Goal: Transaction & Acquisition: Purchase product/service

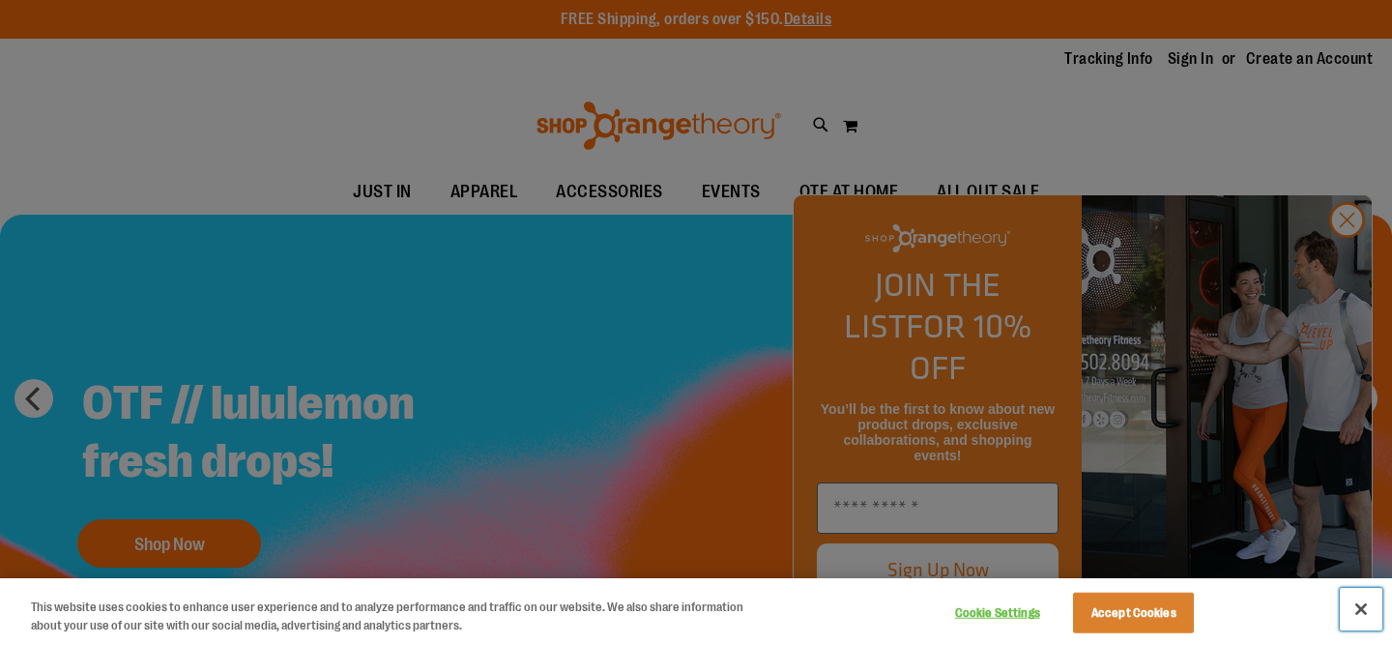
click at [1371, 607] on button "Close" at bounding box center [1361, 609] width 43 height 43
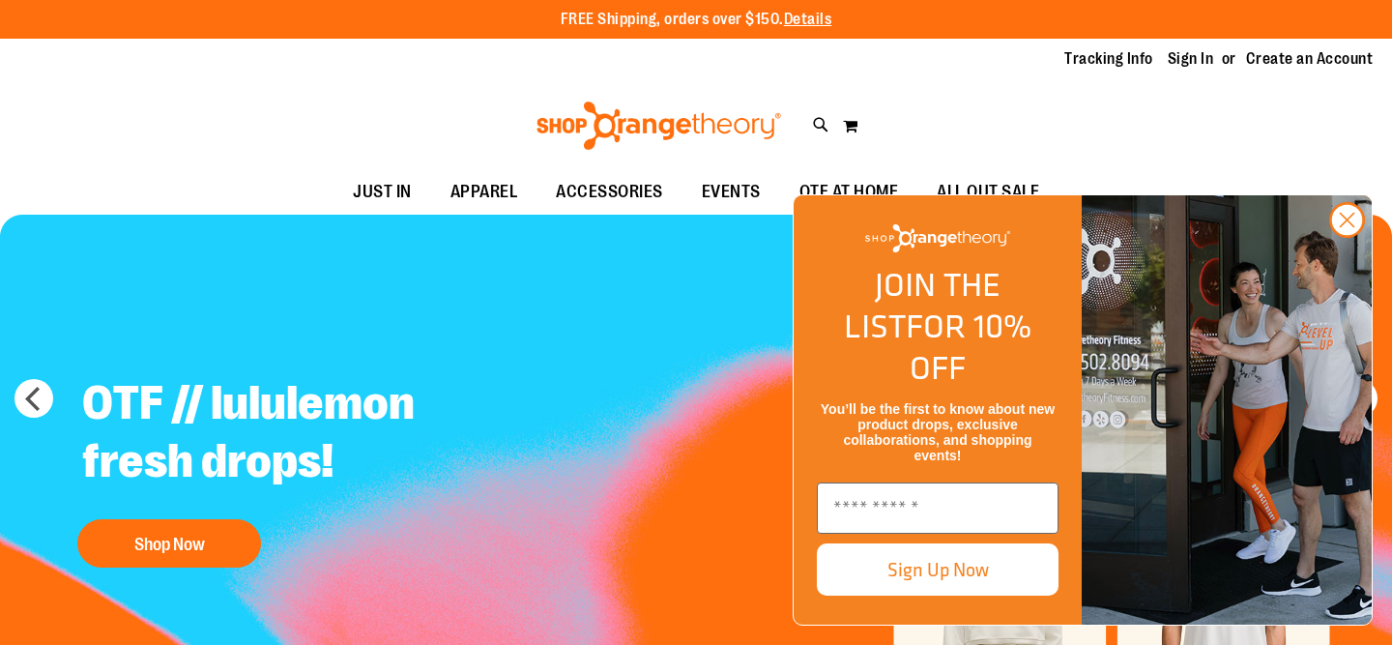
click at [1362, 607] on button "Close" at bounding box center [1361, 609] width 43 height 43
click at [1349, 227] on icon "Close dialog" at bounding box center [1348, 221] width 14 height 14
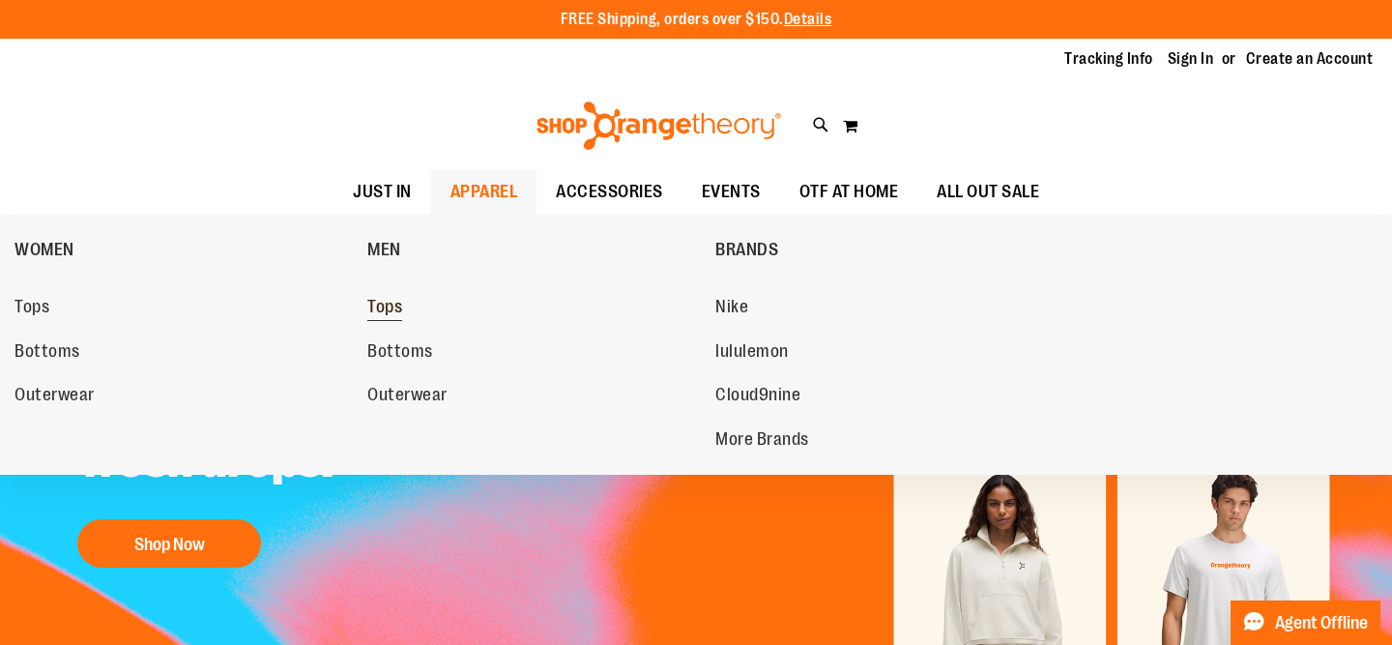
click at [399, 317] on span "Tops" at bounding box center [384, 309] width 35 height 24
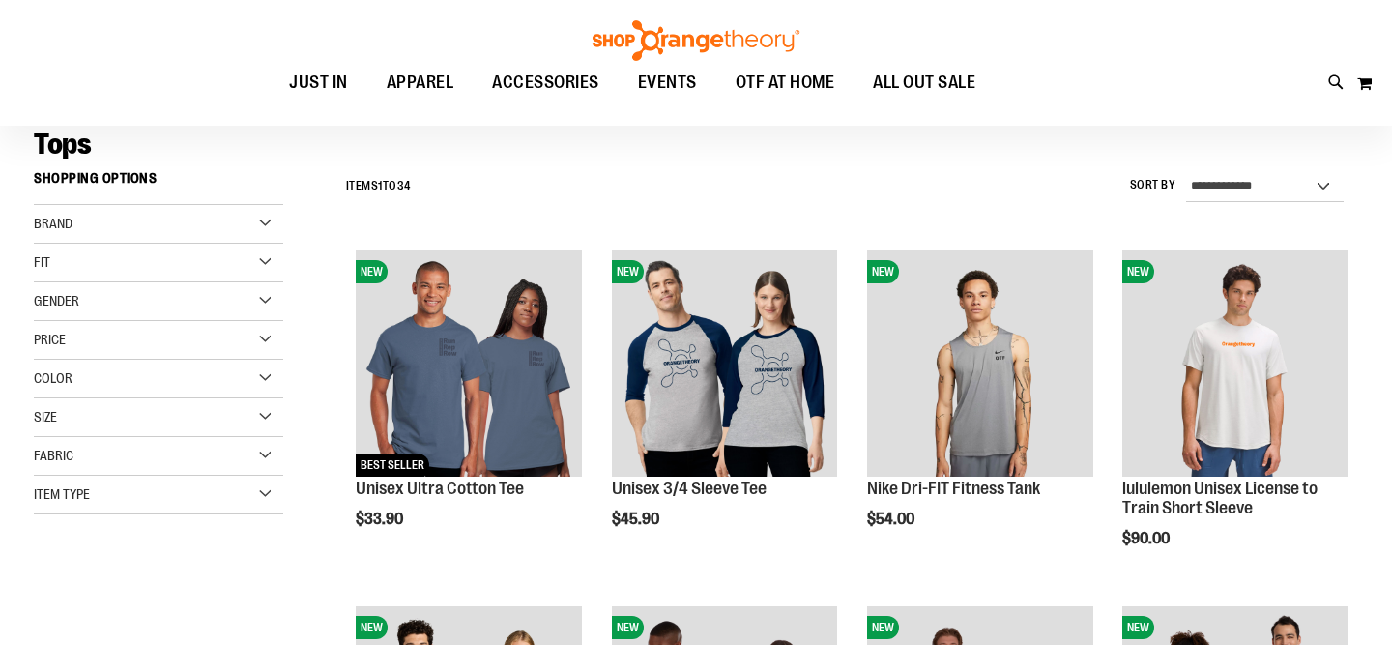
scroll to position [143, 0]
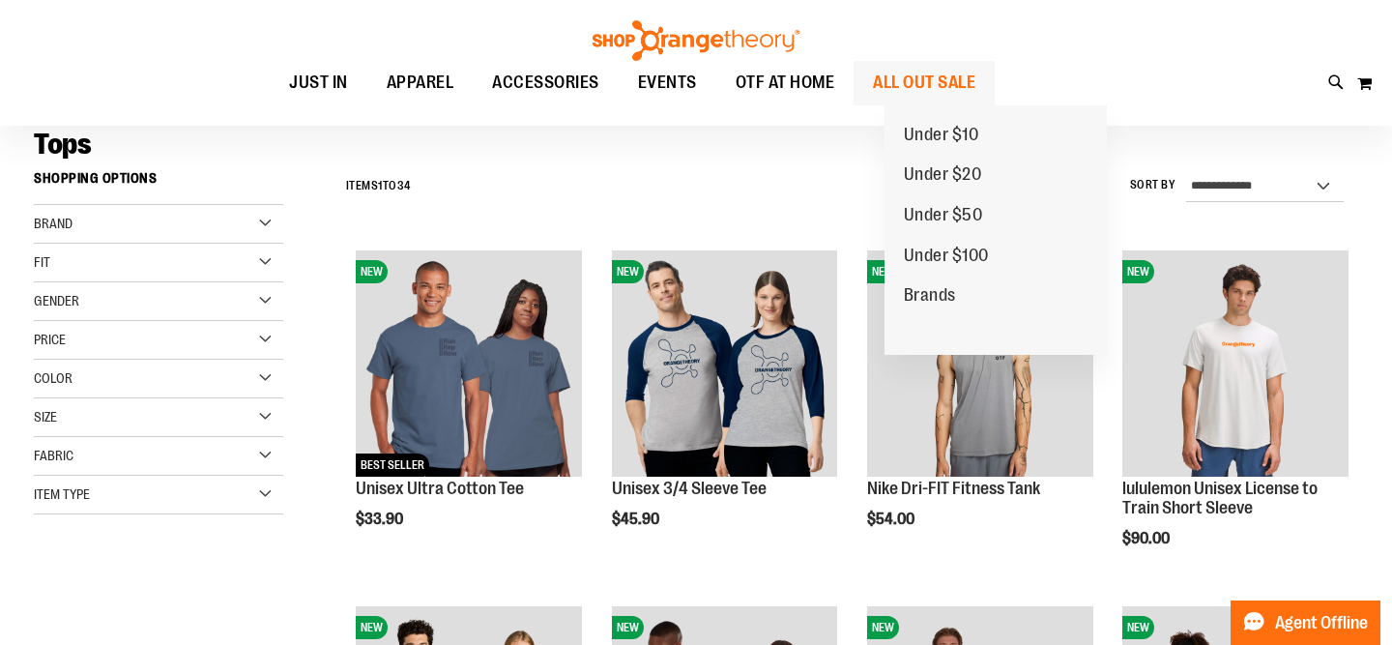
click at [976, 81] on span "ALL OUT SALE" at bounding box center [924, 83] width 102 height 44
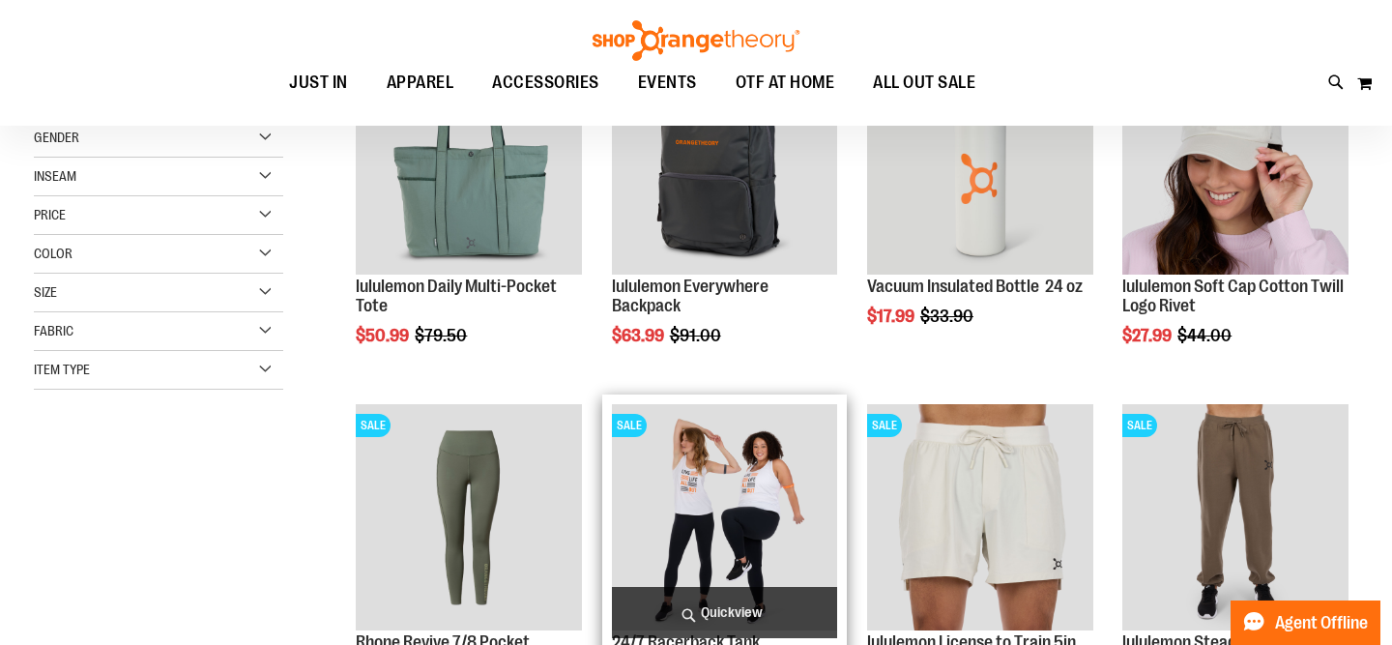
scroll to position [174, 0]
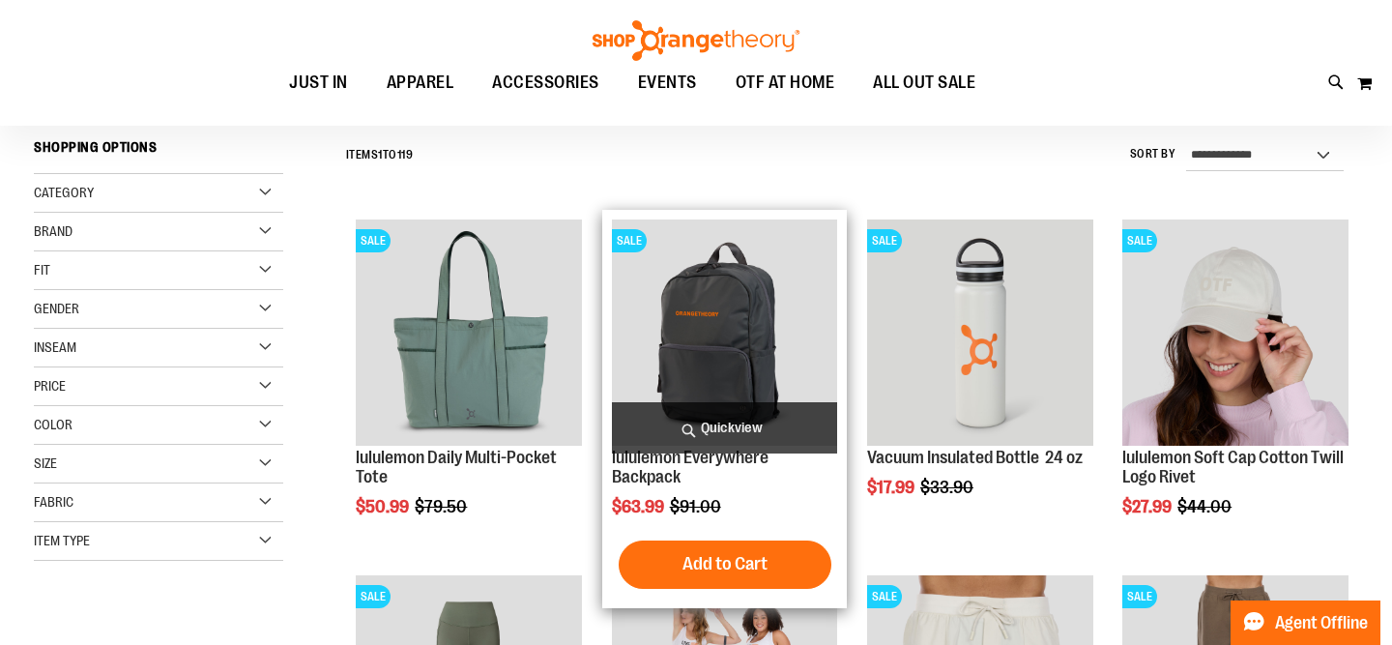
click at [694, 365] on img "product" at bounding box center [725, 332] width 226 height 226
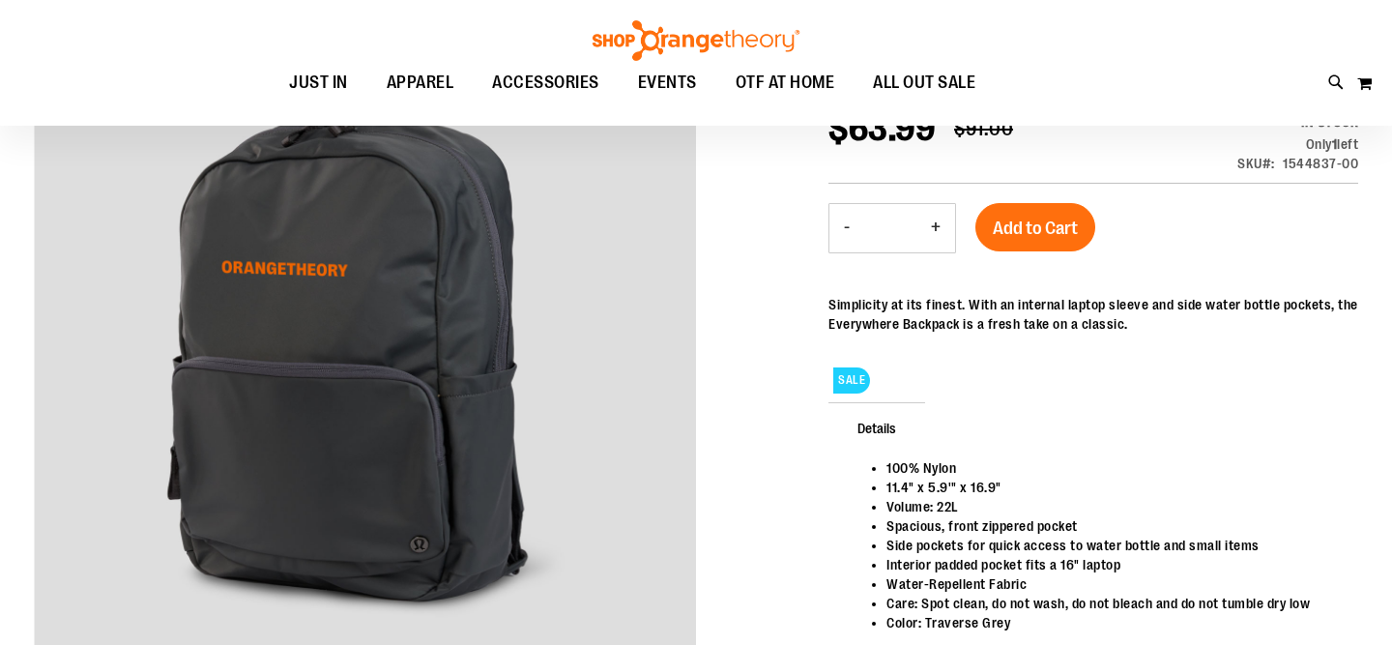
scroll to position [284, 0]
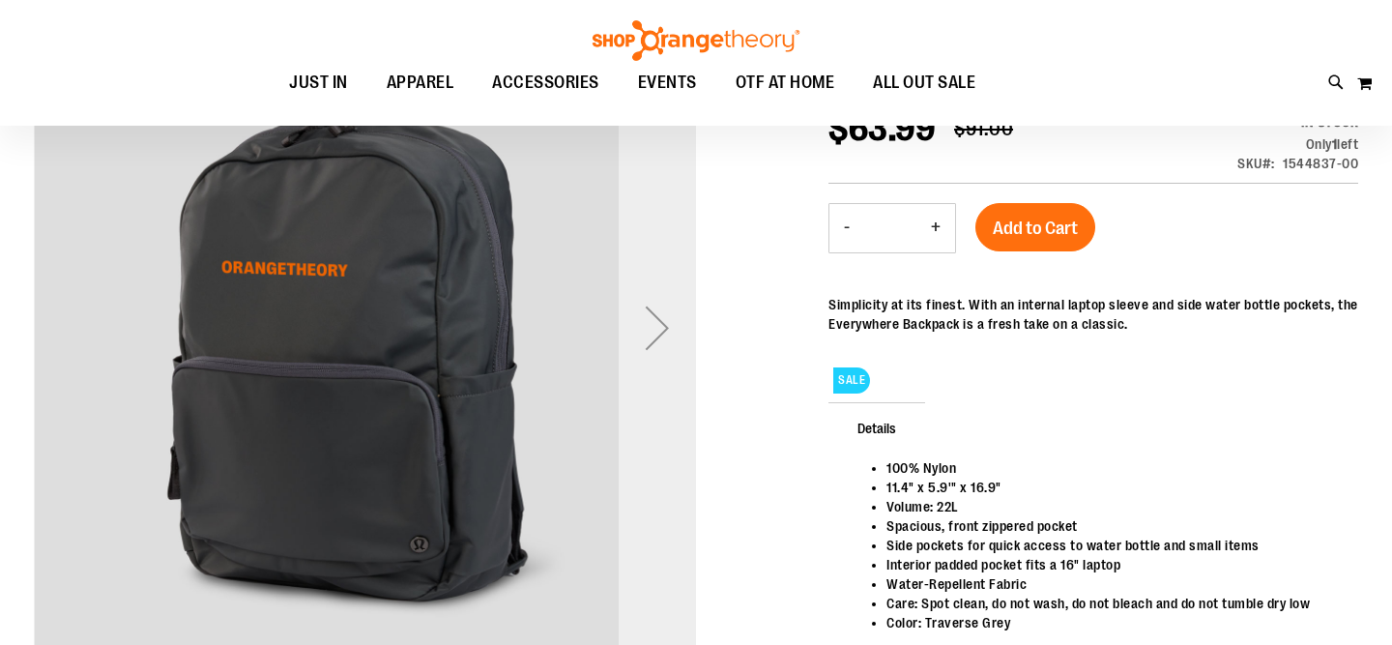
click at [663, 336] on div "Next" at bounding box center [657, 327] width 77 height 77
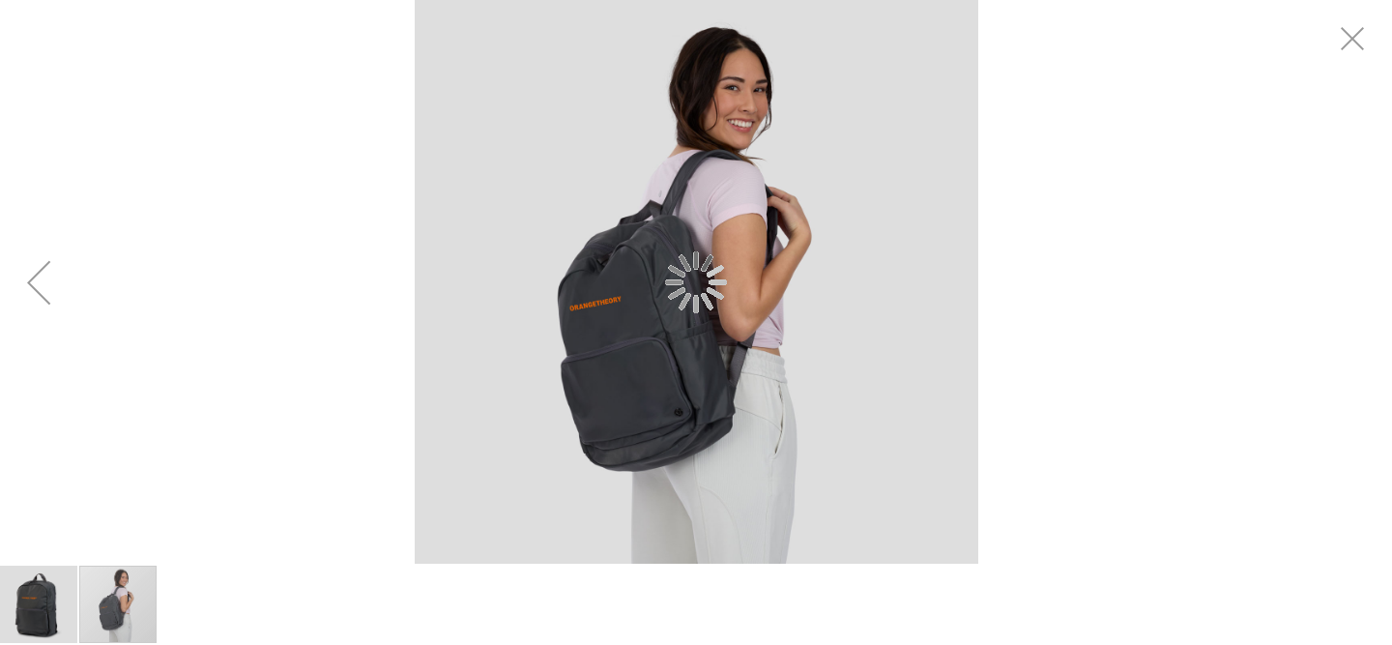
scroll to position [0, 0]
click at [1329, 295] on div "carousel" at bounding box center [696, 282] width 1392 height 564
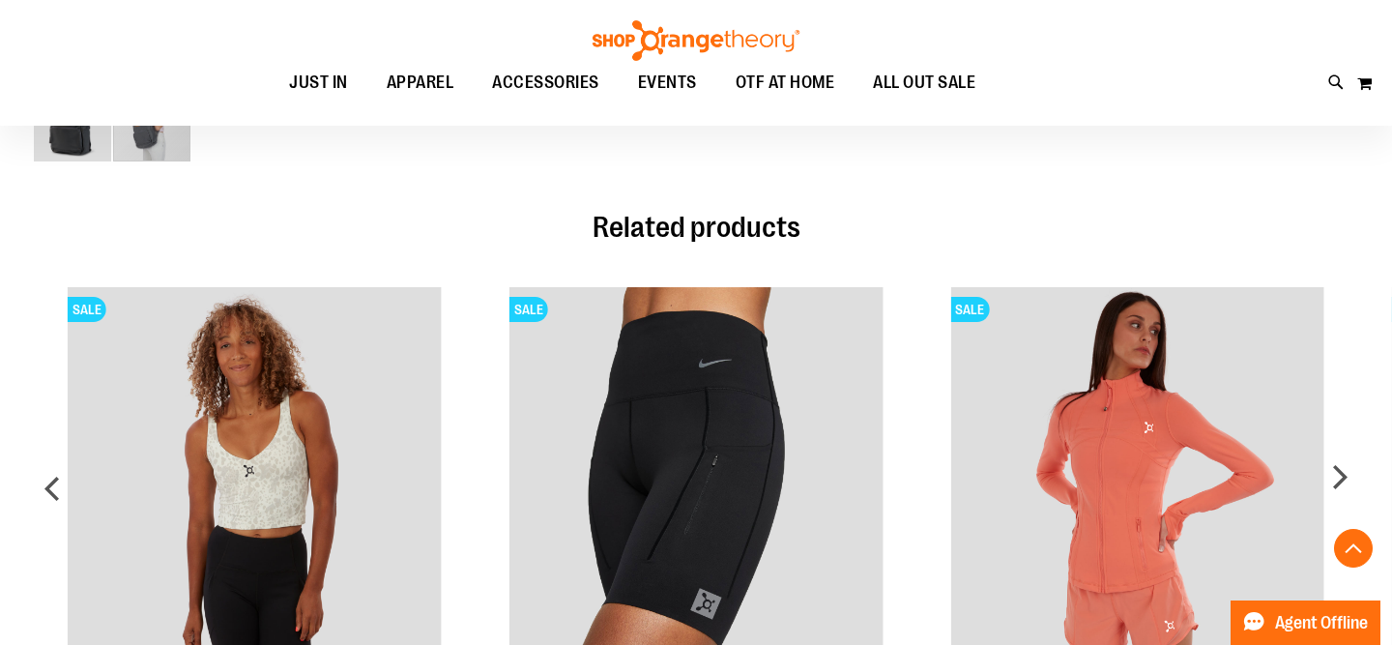
scroll to position [880, 0]
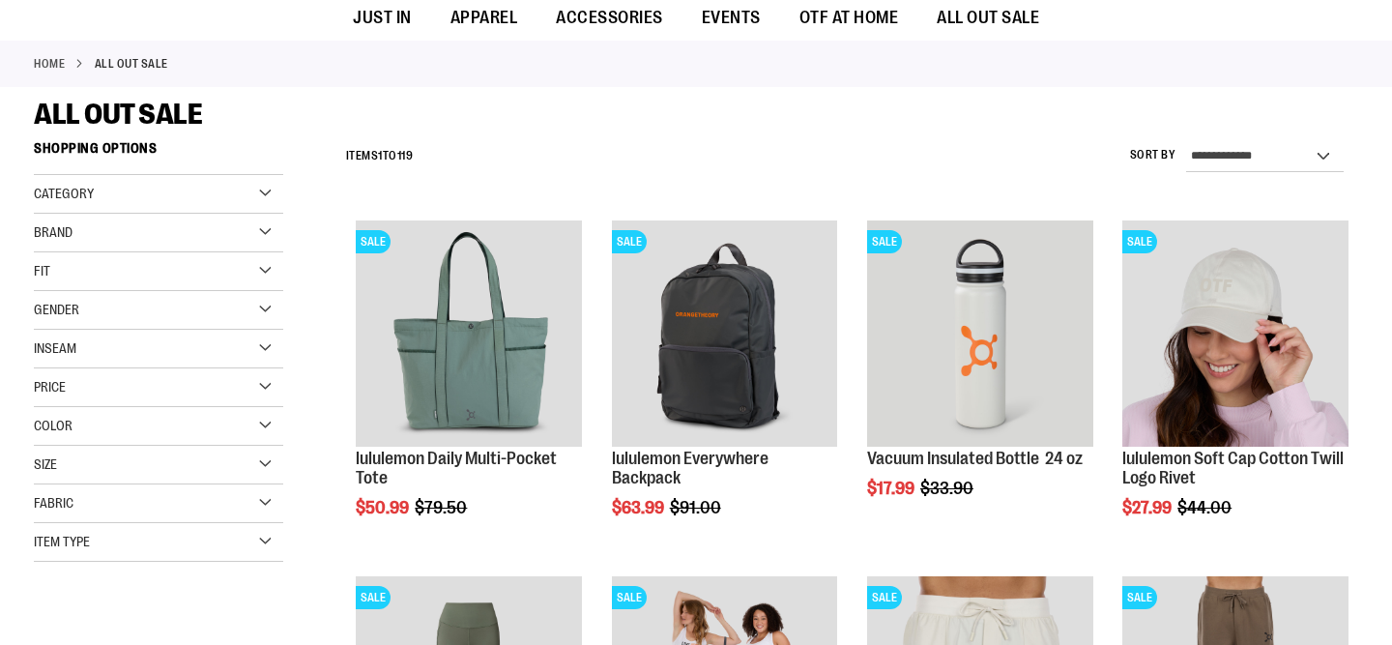
scroll to position [174, 0]
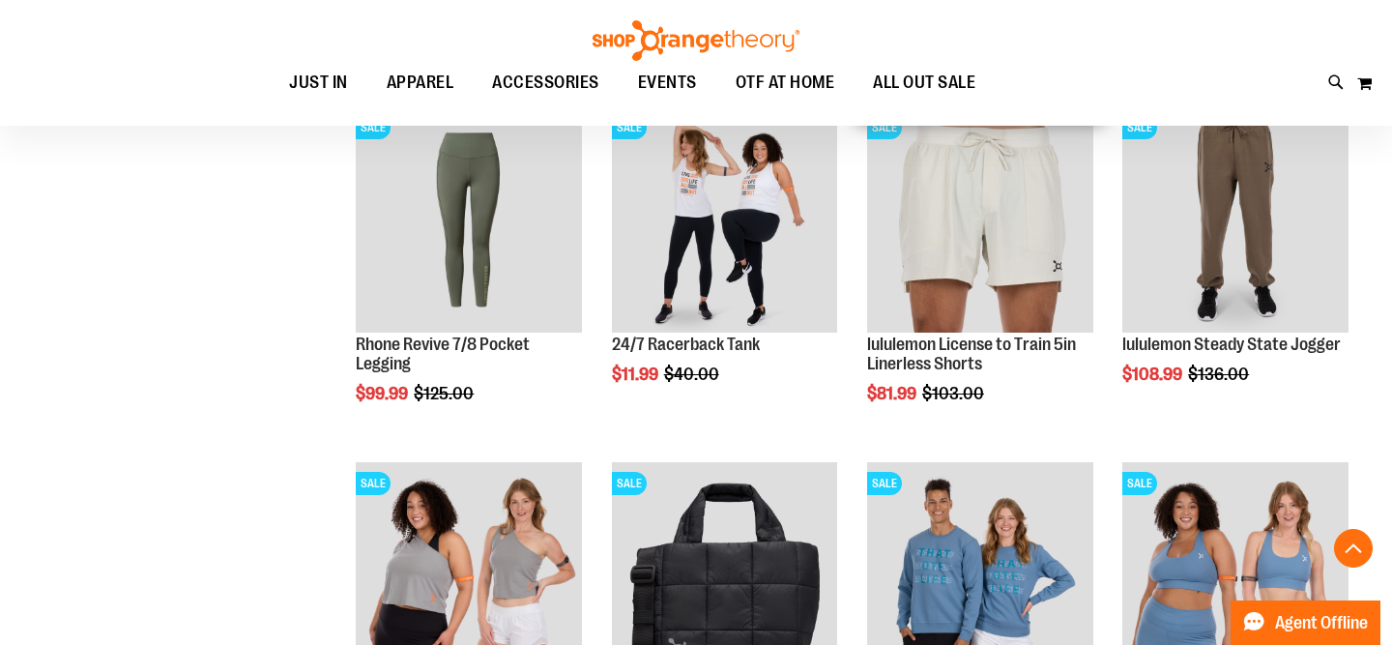
scroll to position [593, 0]
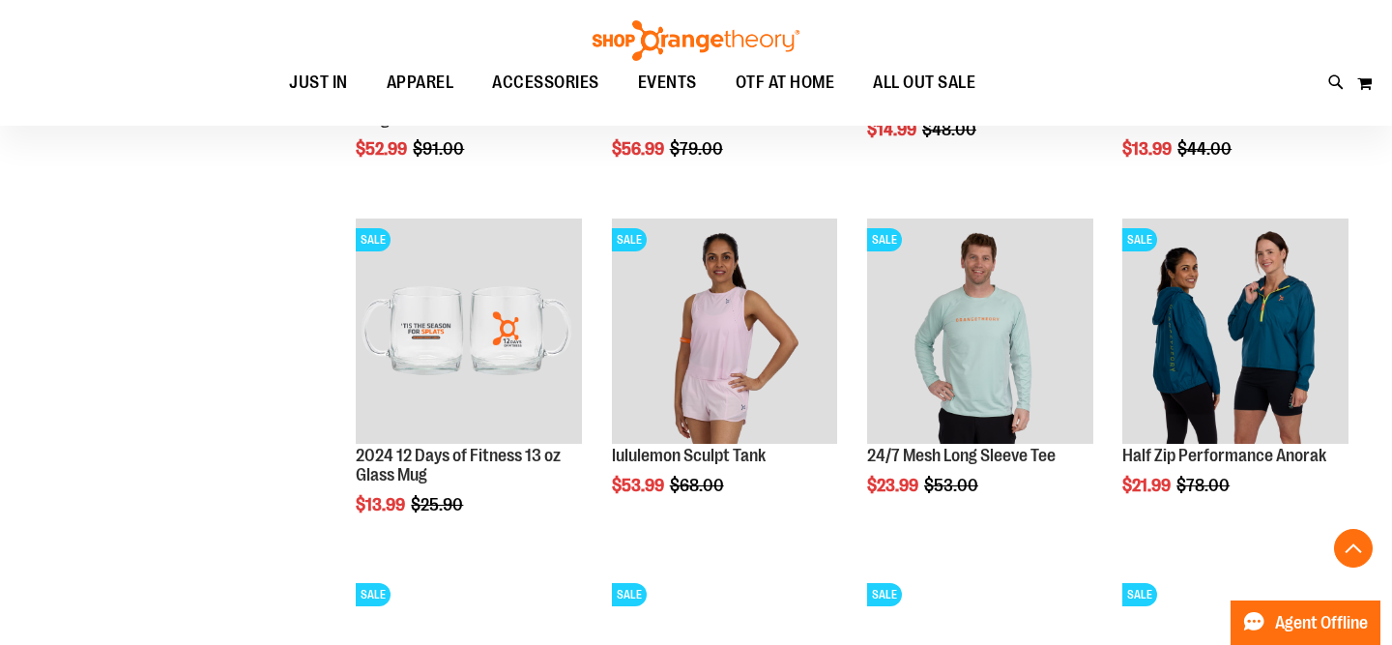
scroll to position [1666, 0]
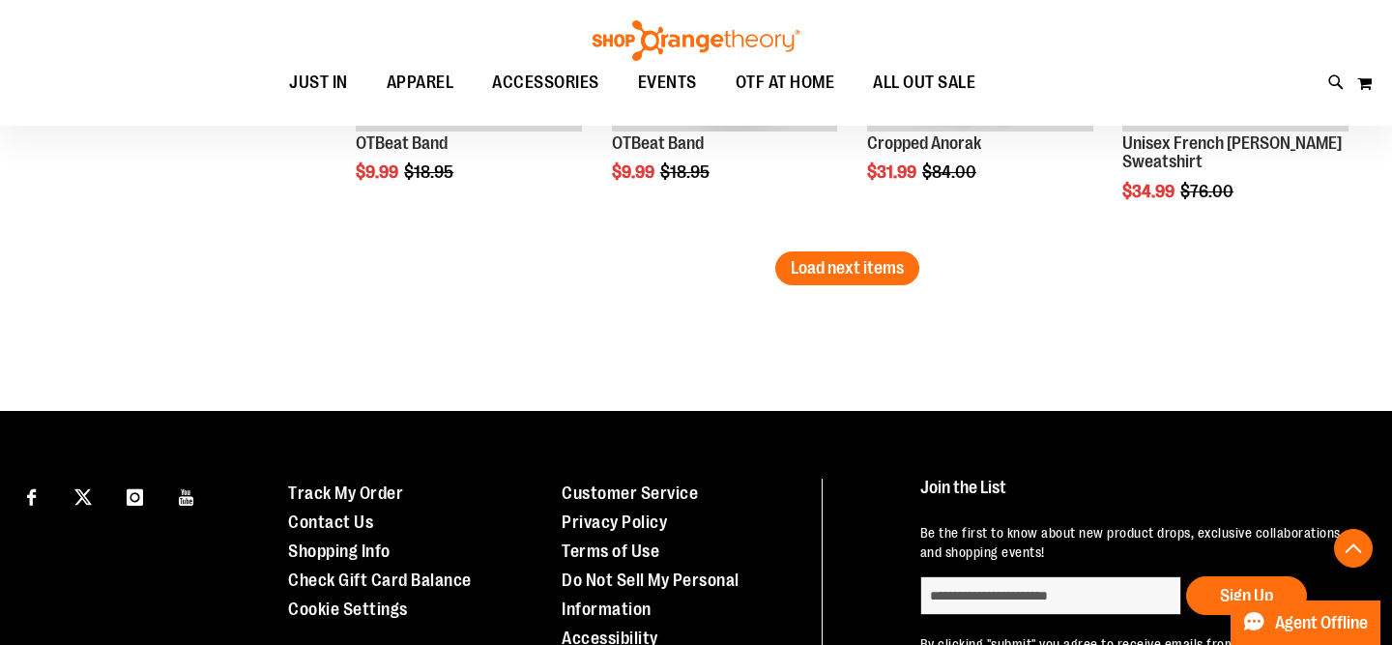
scroll to position [3331, 0]
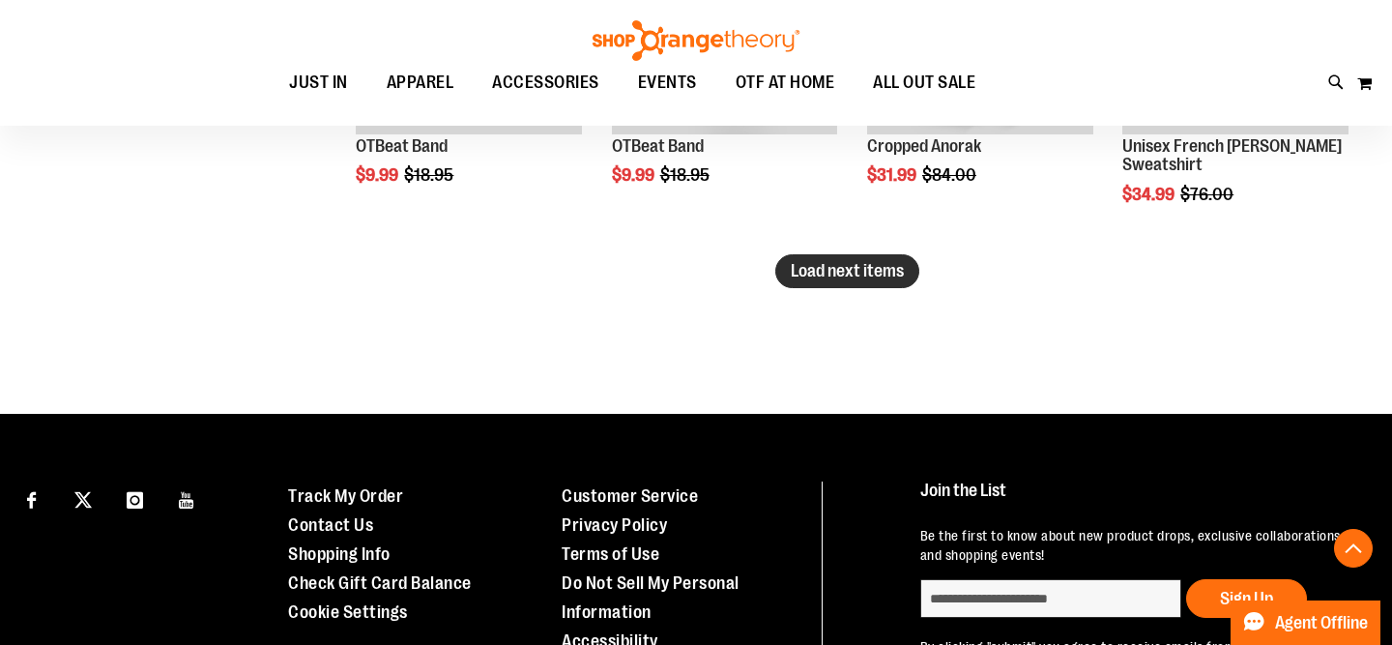
click at [857, 278] on span "Load next items" at bounding box center [847, 270] width 113 height 19
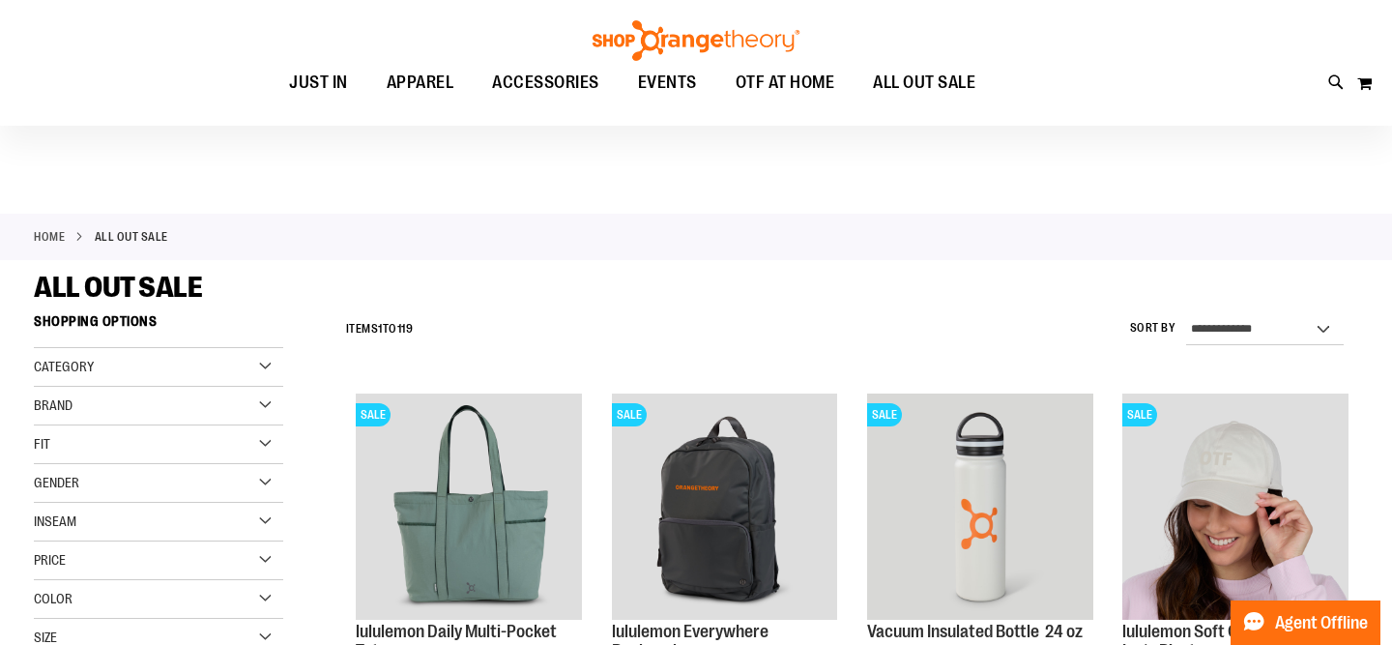
scroll to position [35, 0]
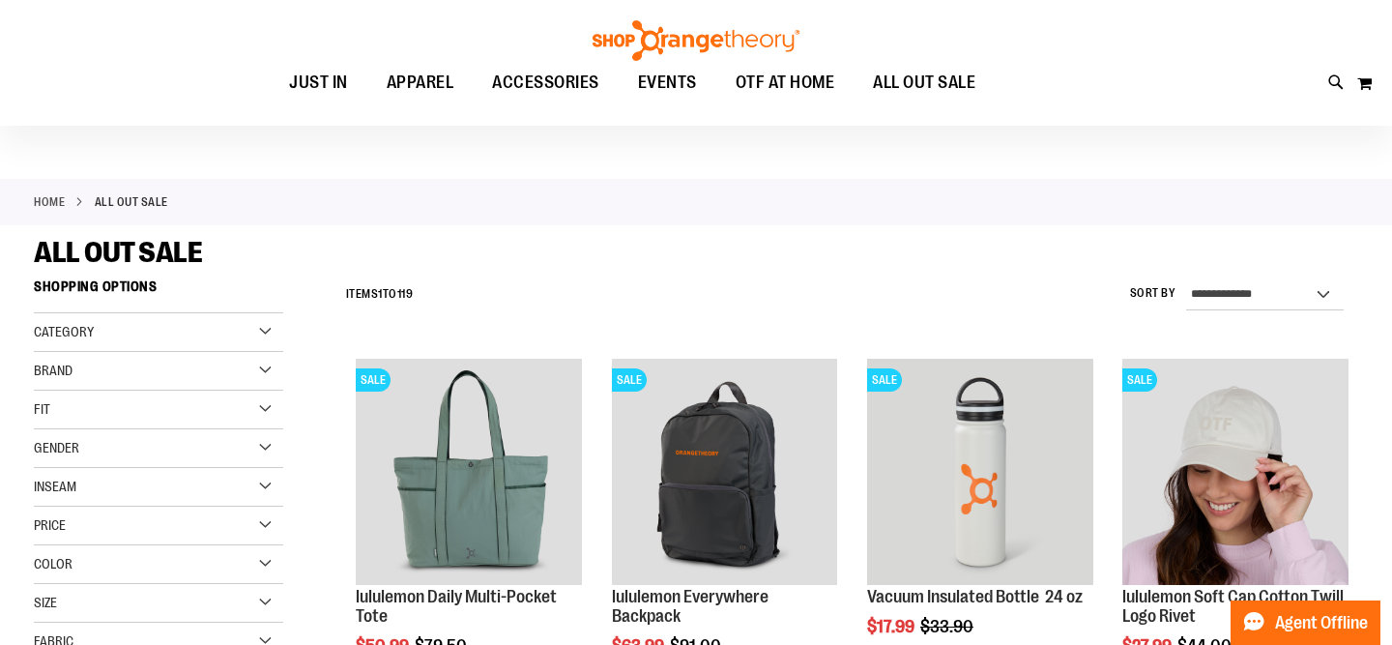
click at [202, 455] on div "Gender" at bounding box center [158, 448] width 249 height 39
click at [95, 489] on span "6 items" at bounding box center [93, 488] width 27 height 20
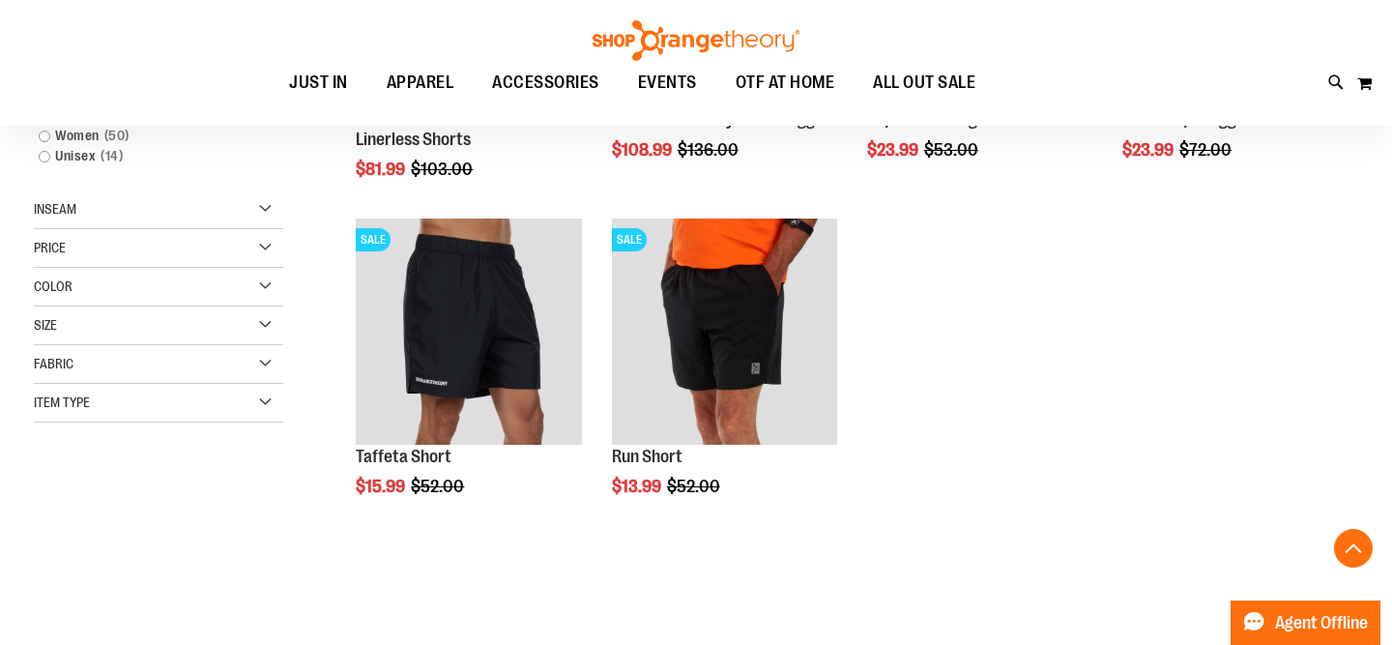
scroll to position [513, 0]
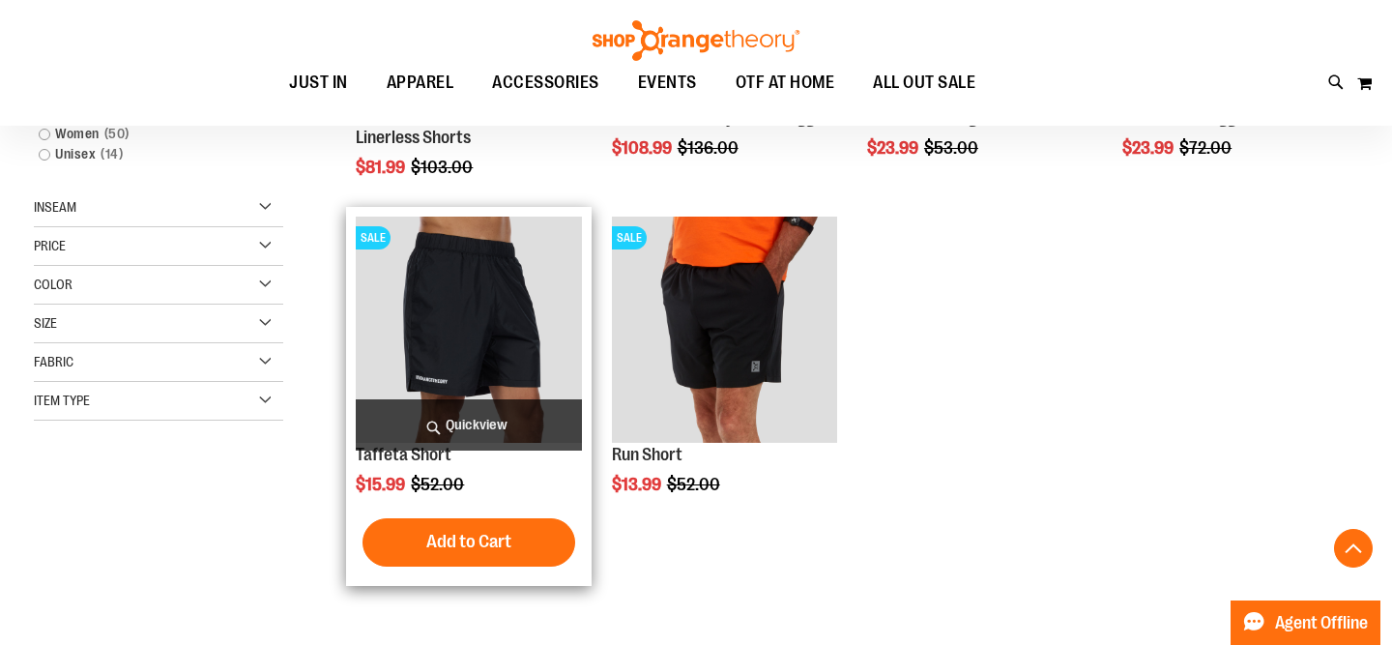
click at [454, 322] on img "product" at bounding box center [469, 330] width 226 height 226
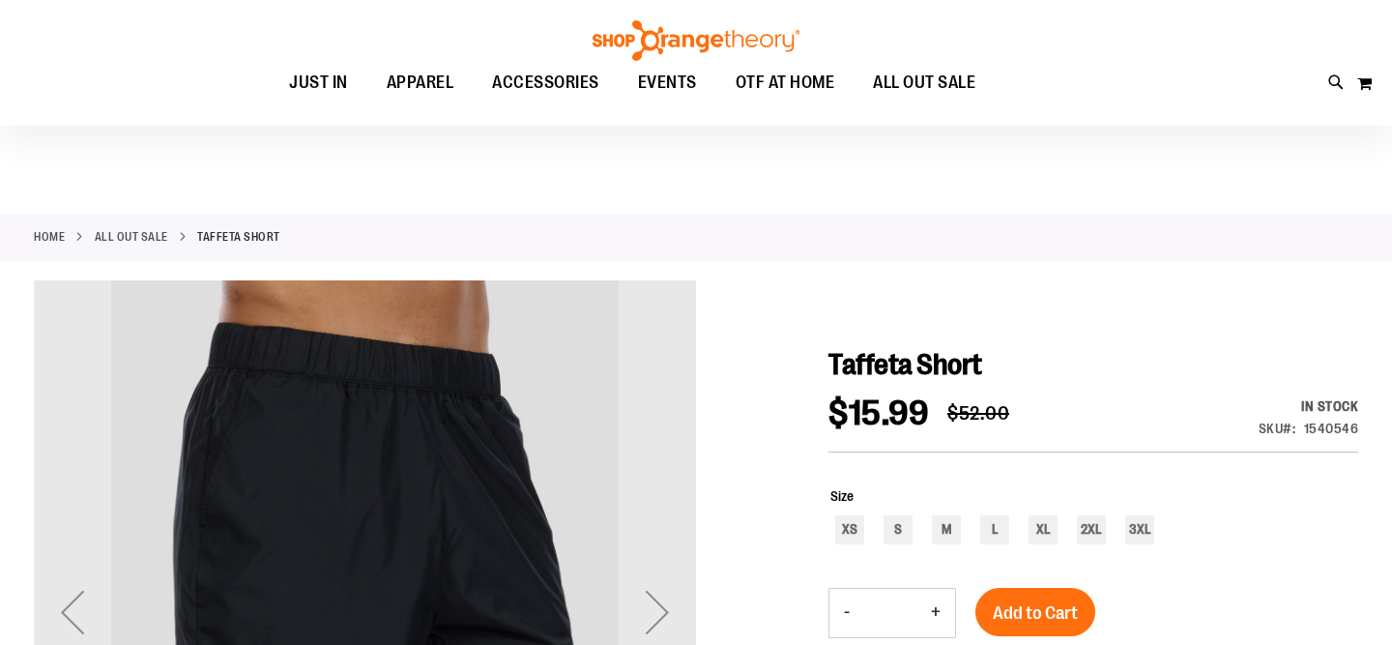
scroll to position [175, 0]
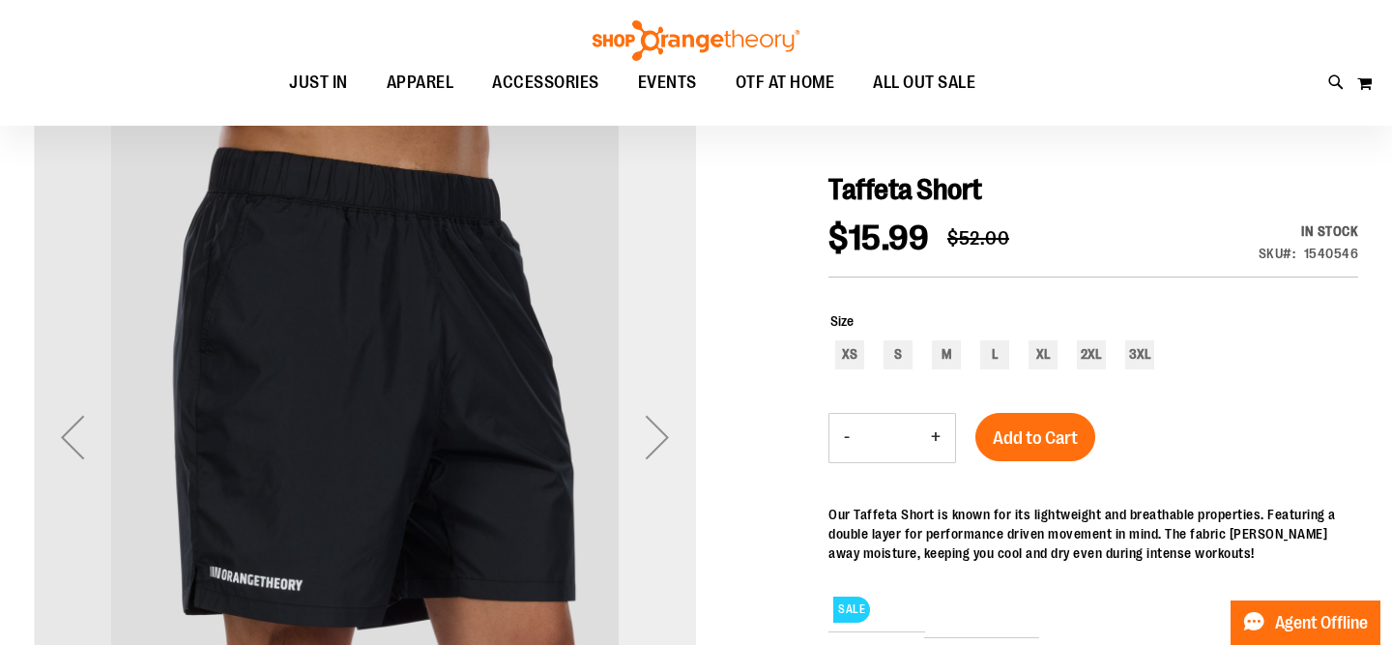
click at [648, 417] on div "Next" at bounding box center [657, 436] width 77 height 77
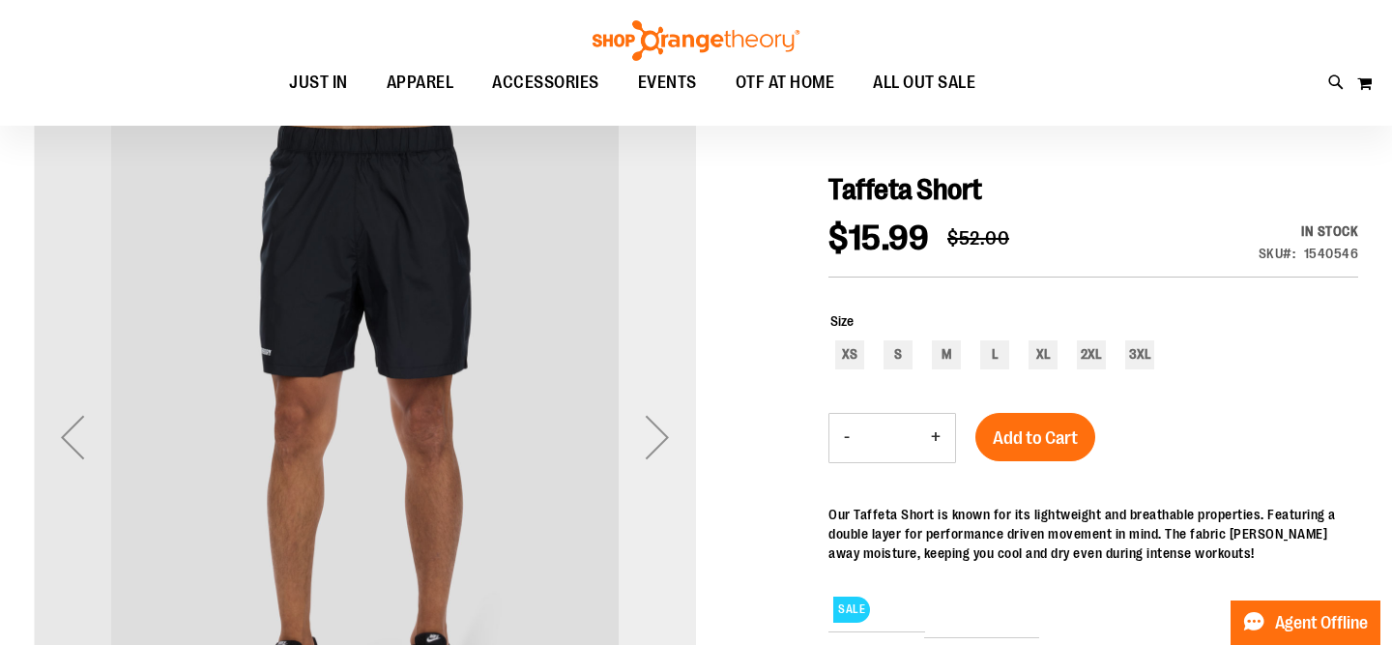
click at [648, 417] on div "Next" at bounding box center [657, 436] width 77 height 77
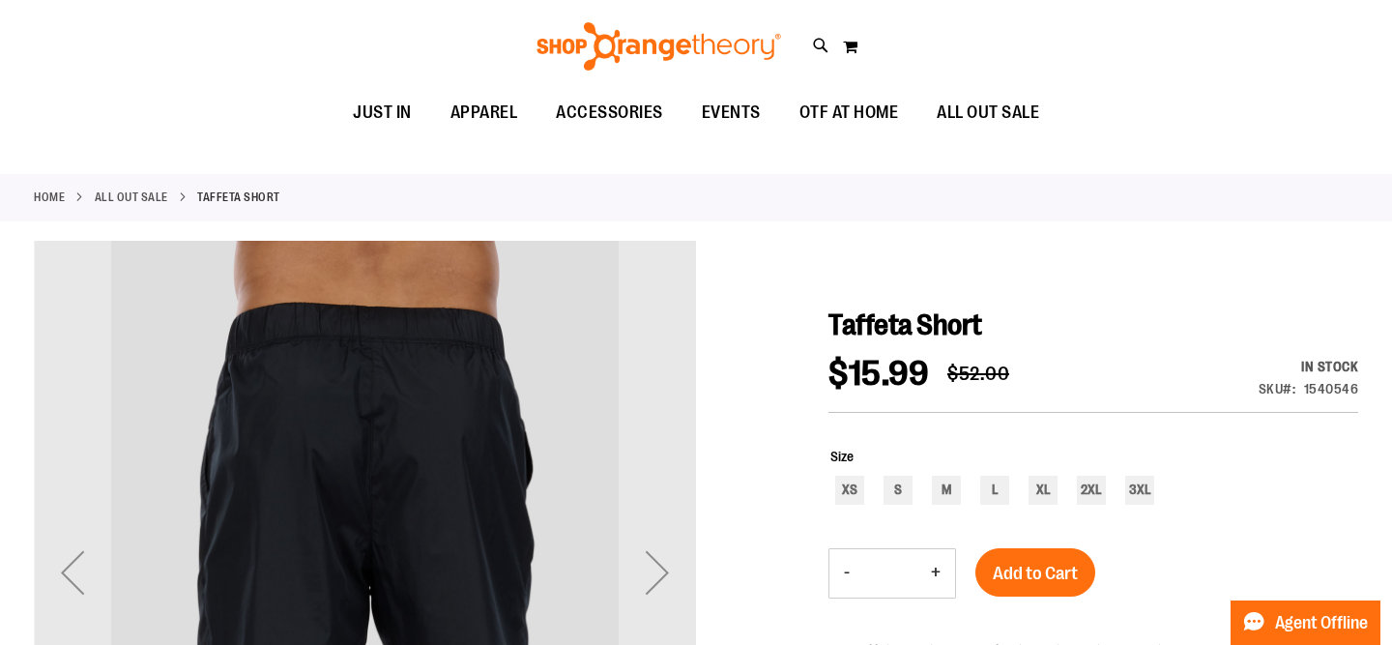
scroll to position [0, 0]
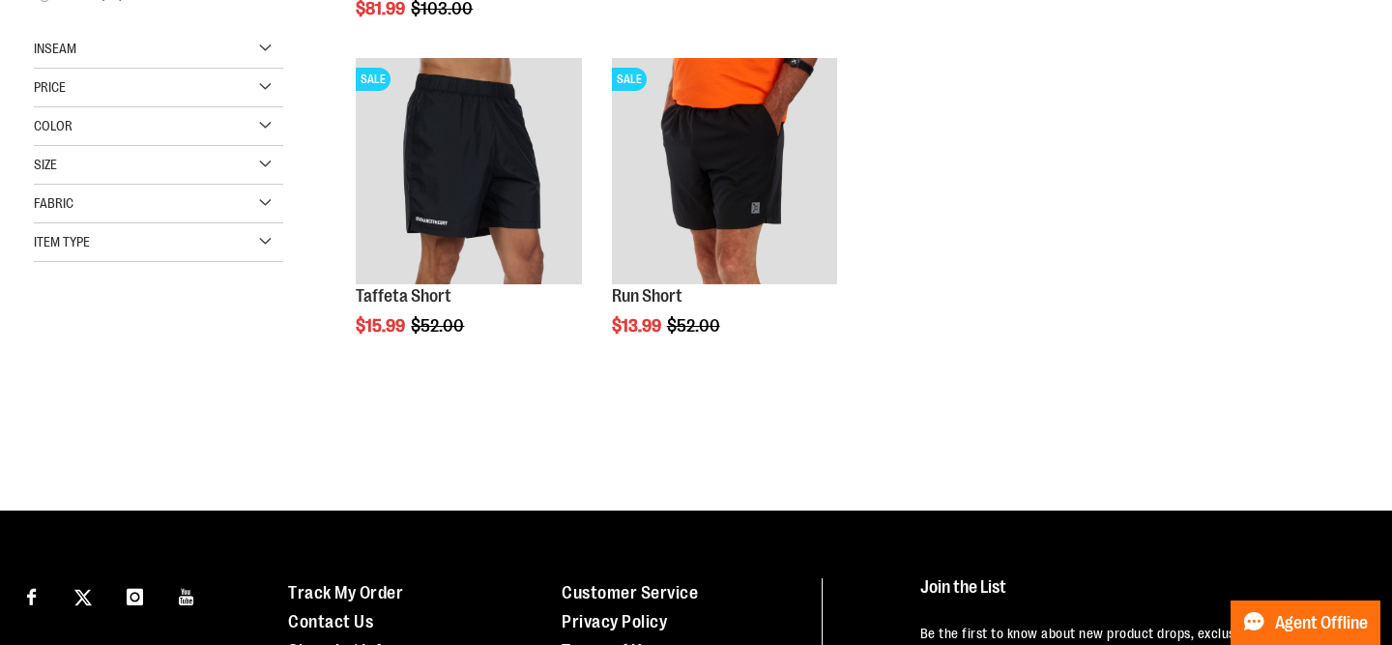
scroll to position [673, 0]
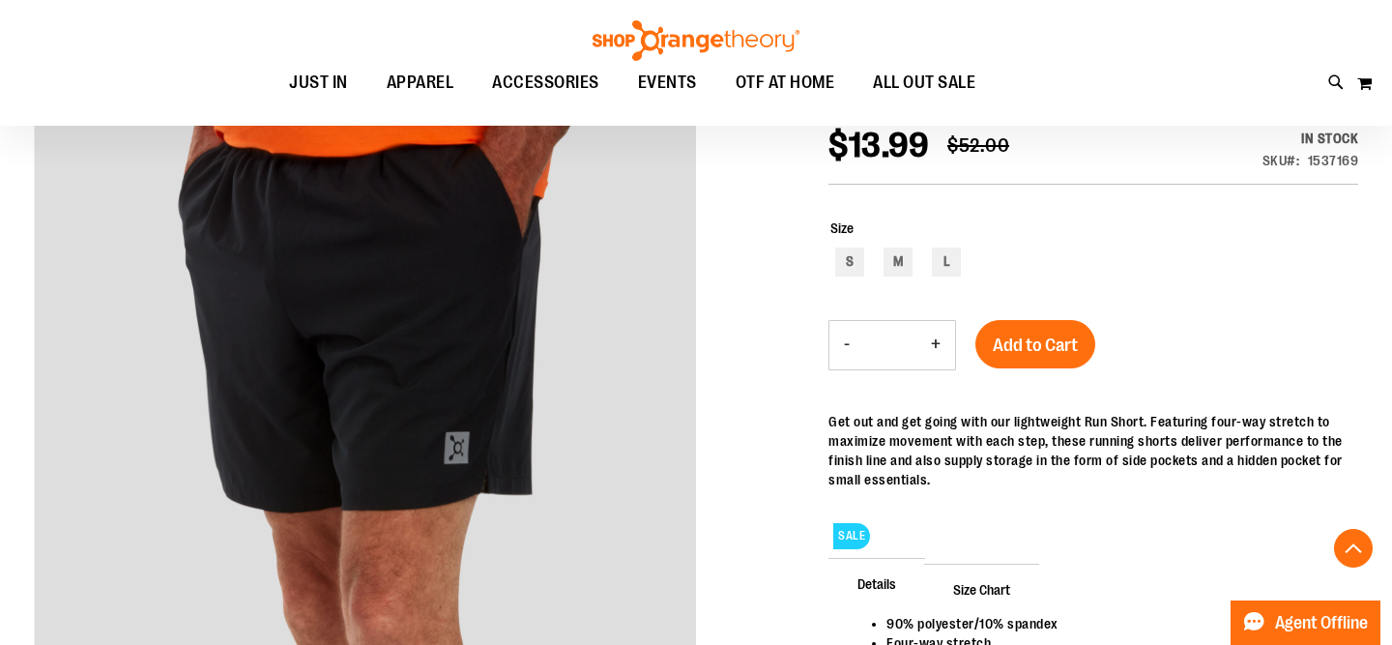
scroll to position [450, 0]
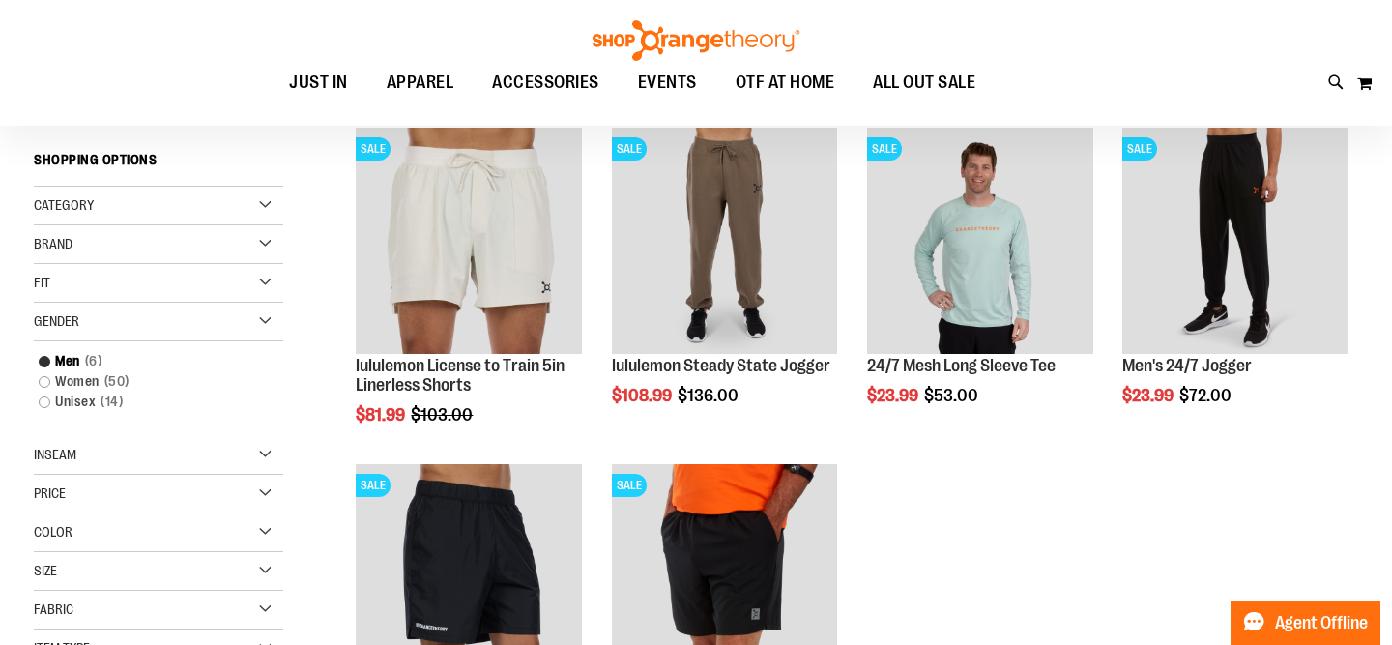
scroll to position [48, 0]
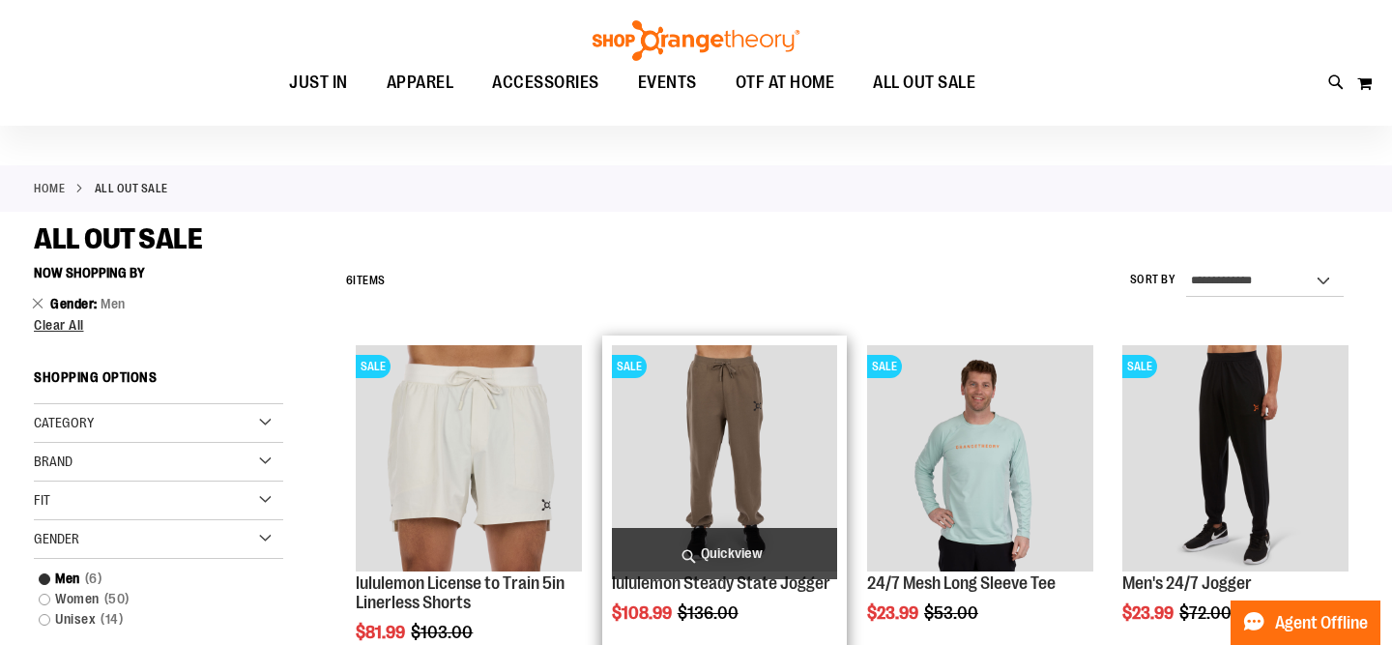
click at [775, 430] on img "product" at bounding box center [725, 458] width 226 height 226
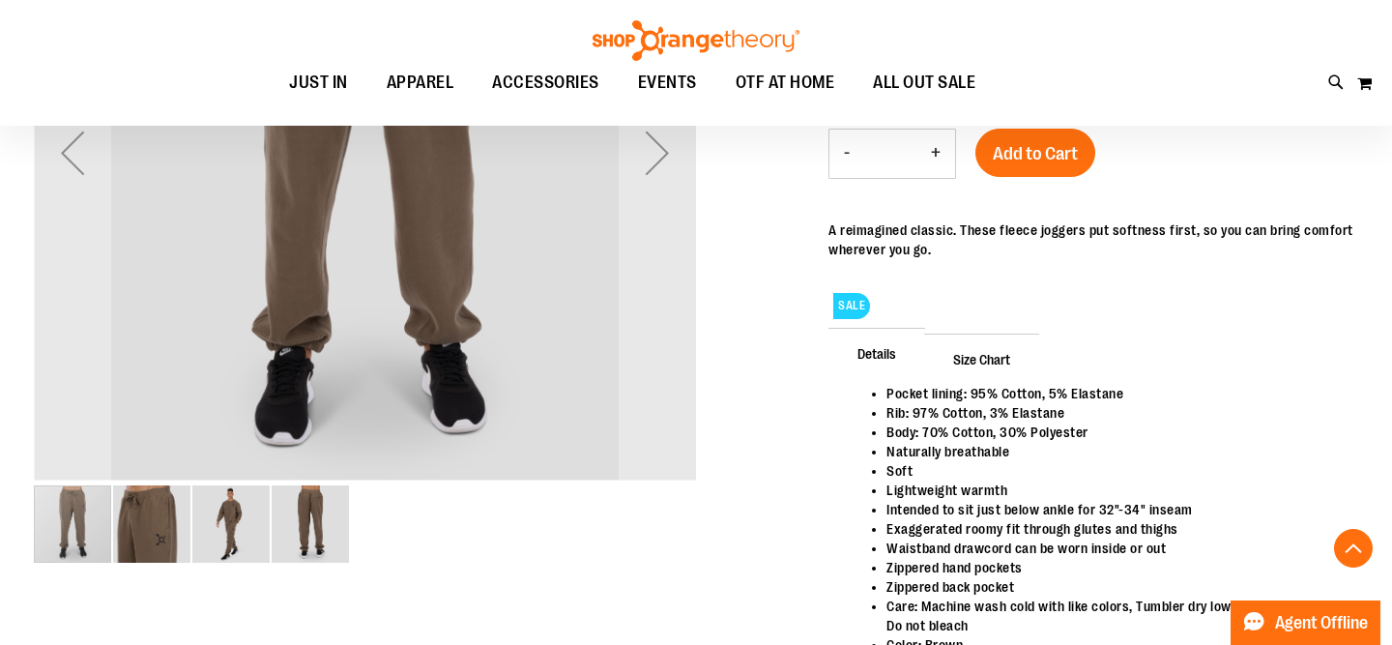
scroll to position [544, 0]
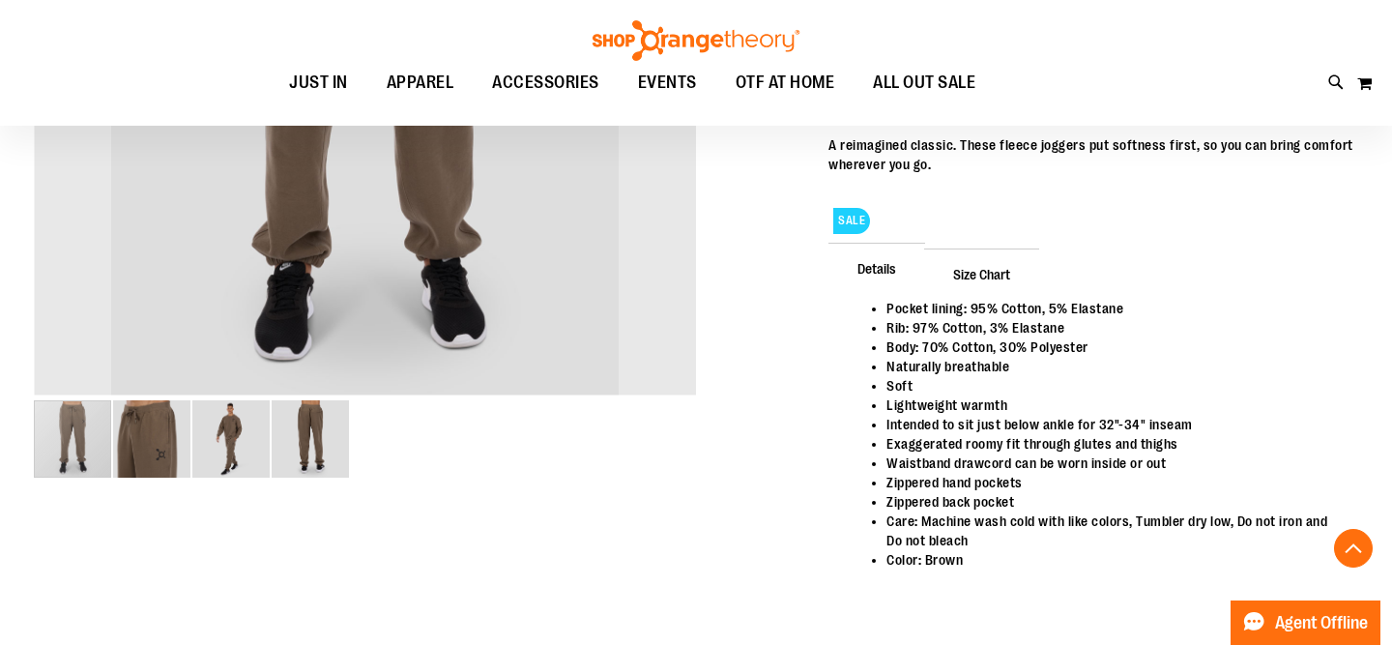
click at [235, 463] on img "image 3 of 4" at bounding box center [230, 438] width 77 height 77
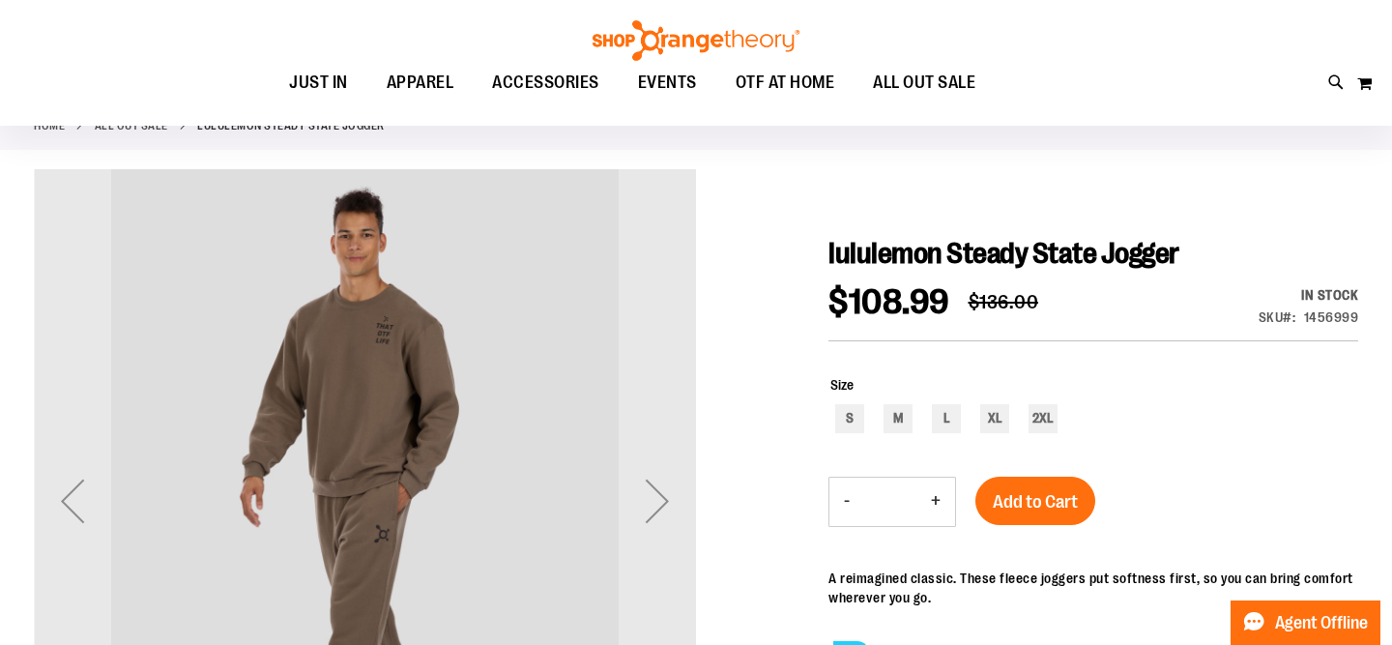
scroll to position [94, 0]
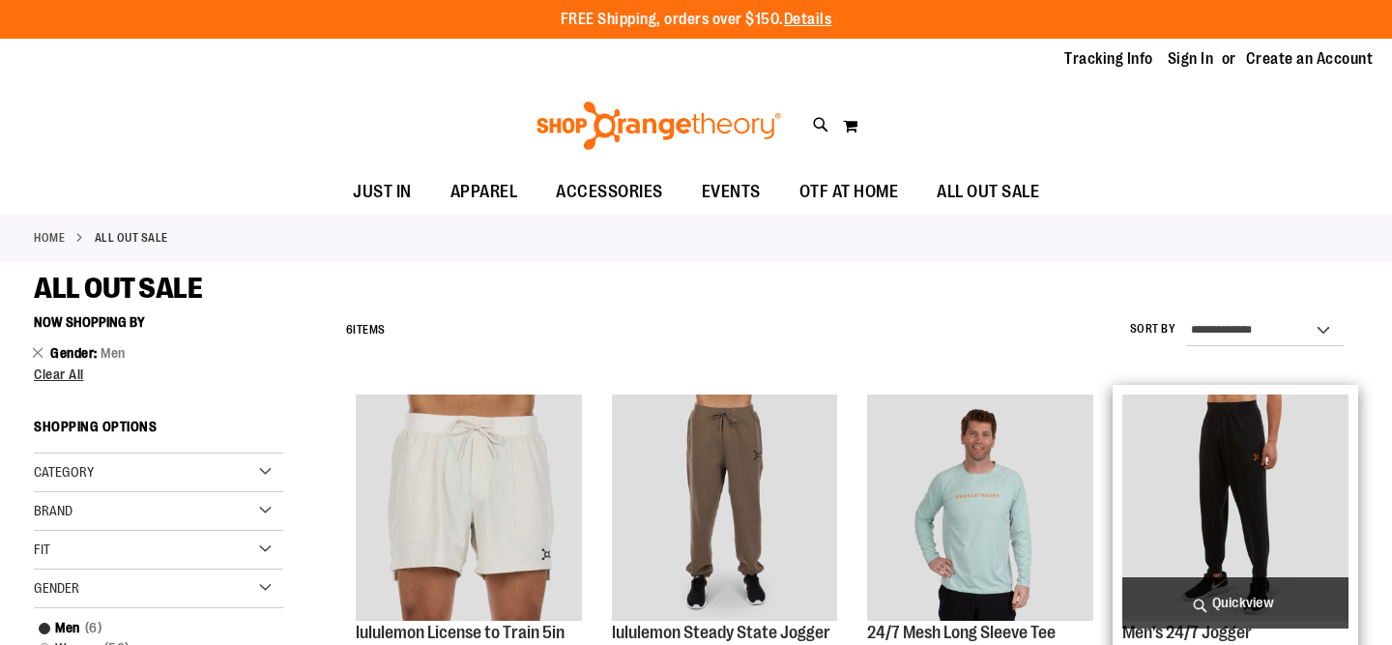
scroll to position [39, 0]
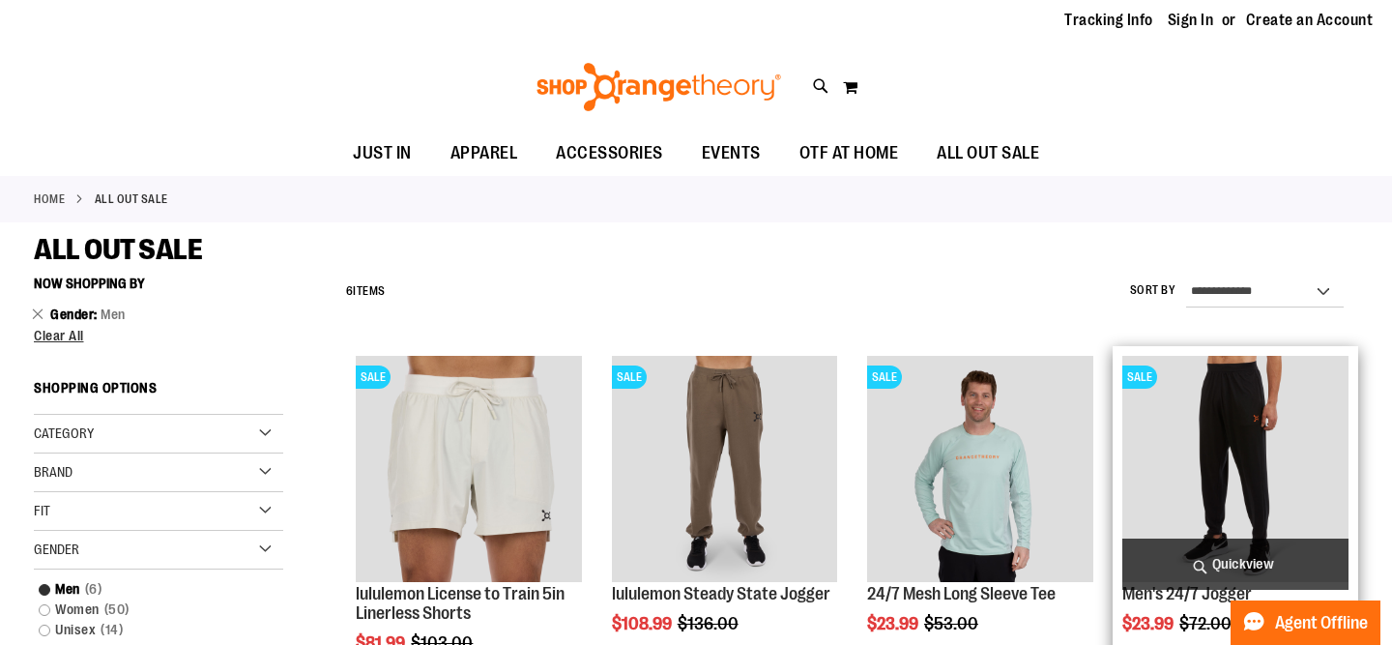
click at [1236, 437] on img "product" at bounding box center [1236, 469] width 226 height 226
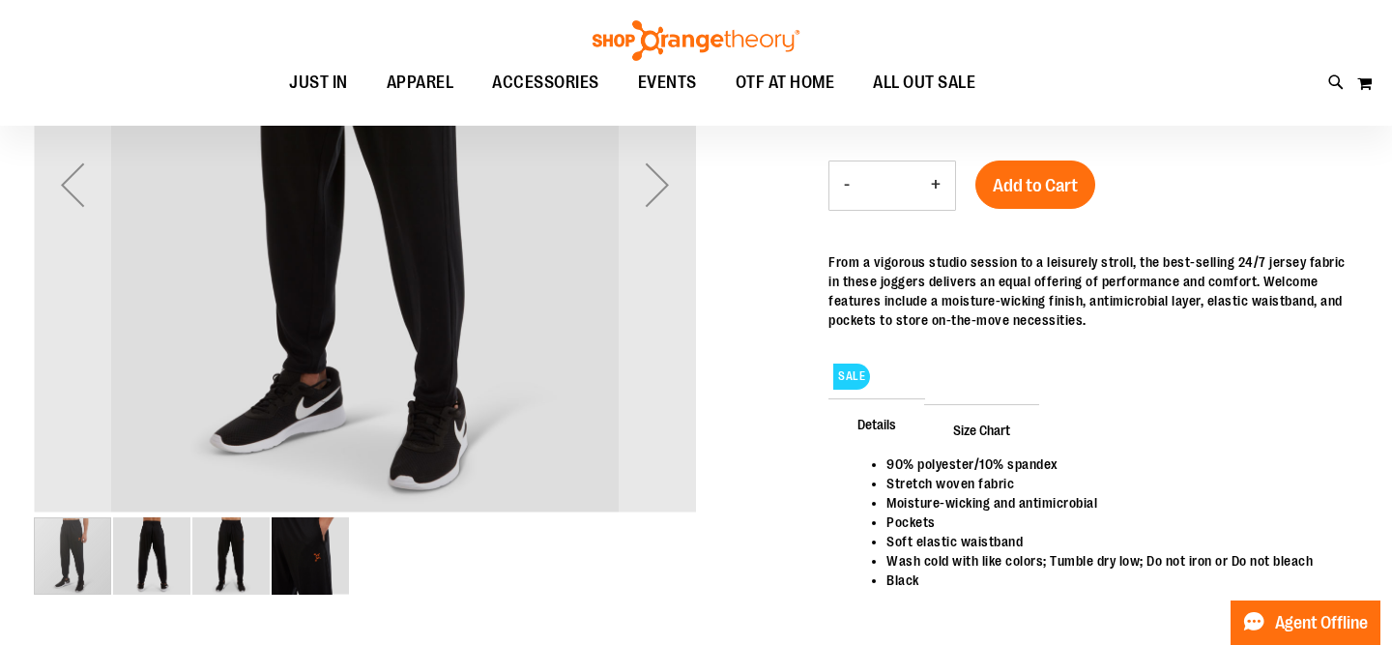
scroll to position [216, 0]
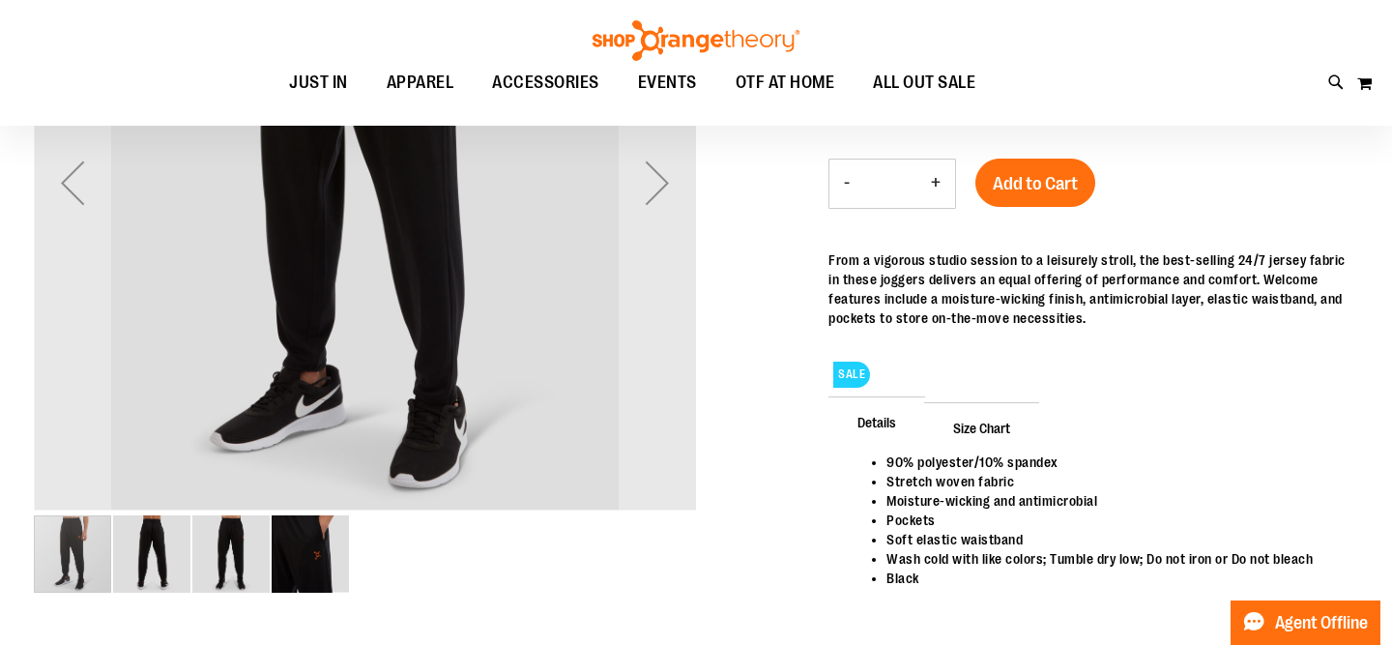
click at [259, 568] on img "image 3 of 4" at bounding box center [230, 553] width 77 height 77
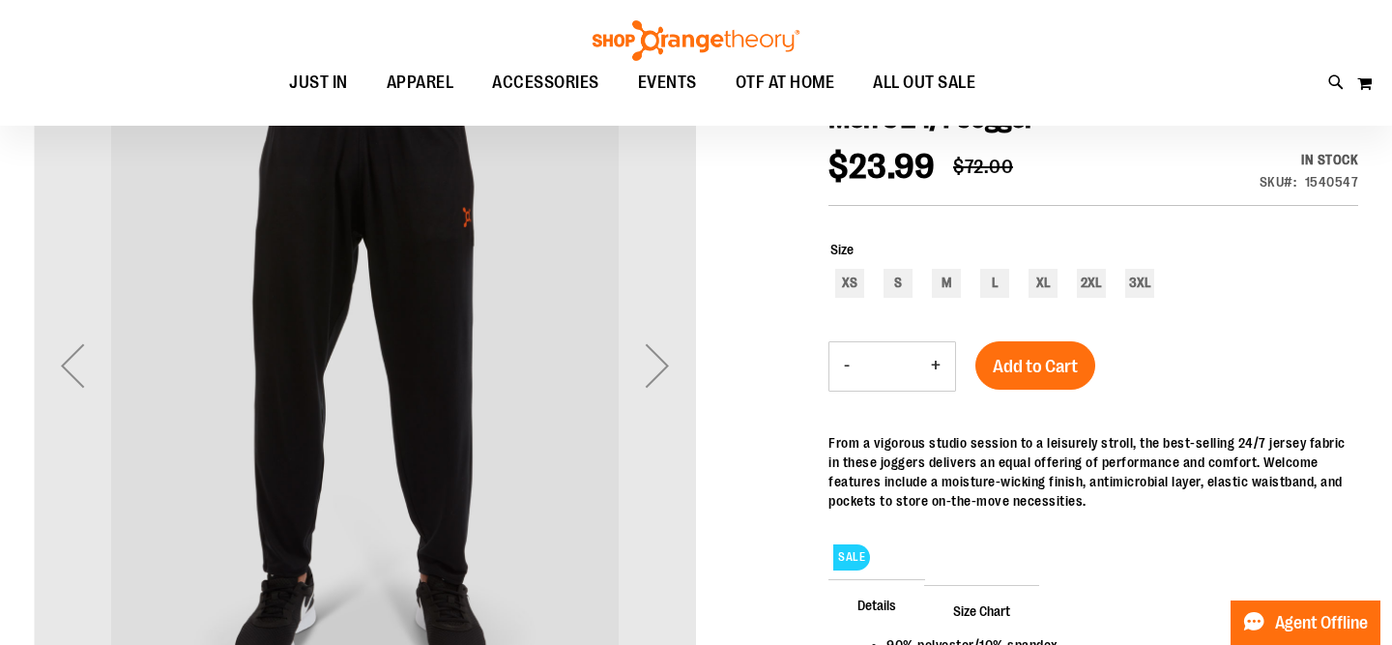
scroll to position [0, 0]
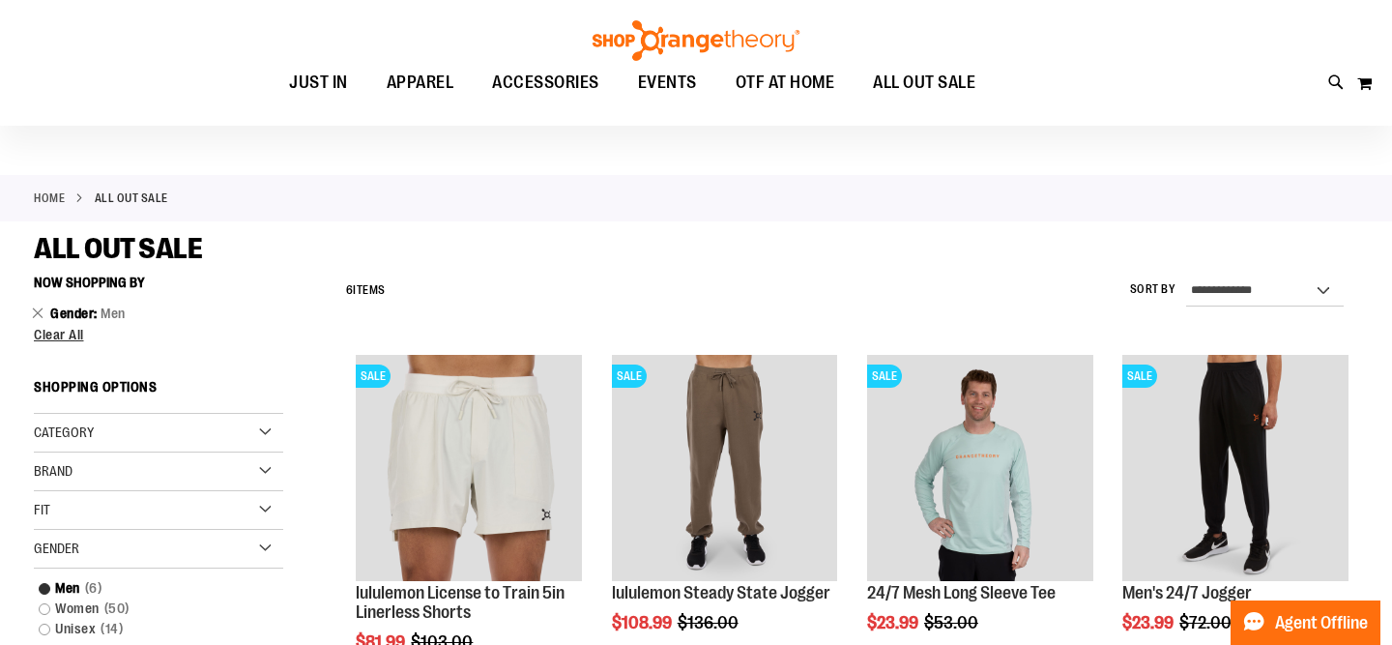
scroll to position [47, 0]
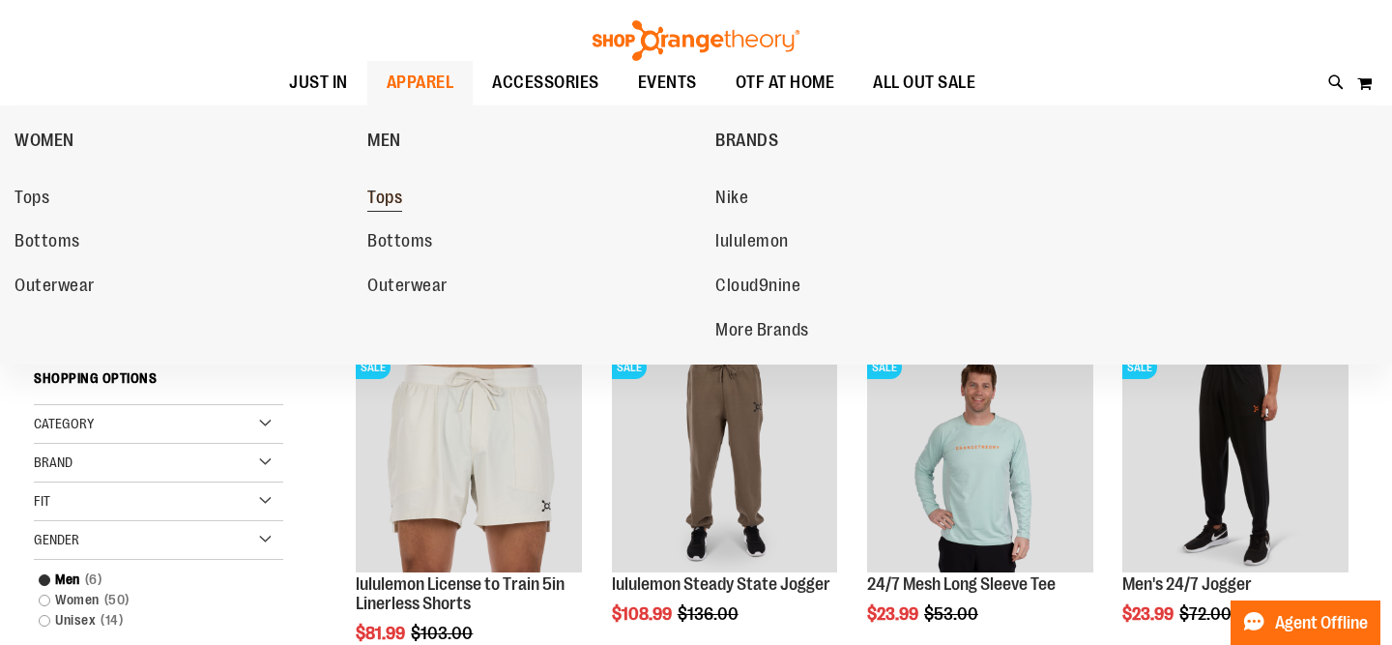
click at [395, 204] on span "Tops" at bounding box center [384, 200] width 35 height 24
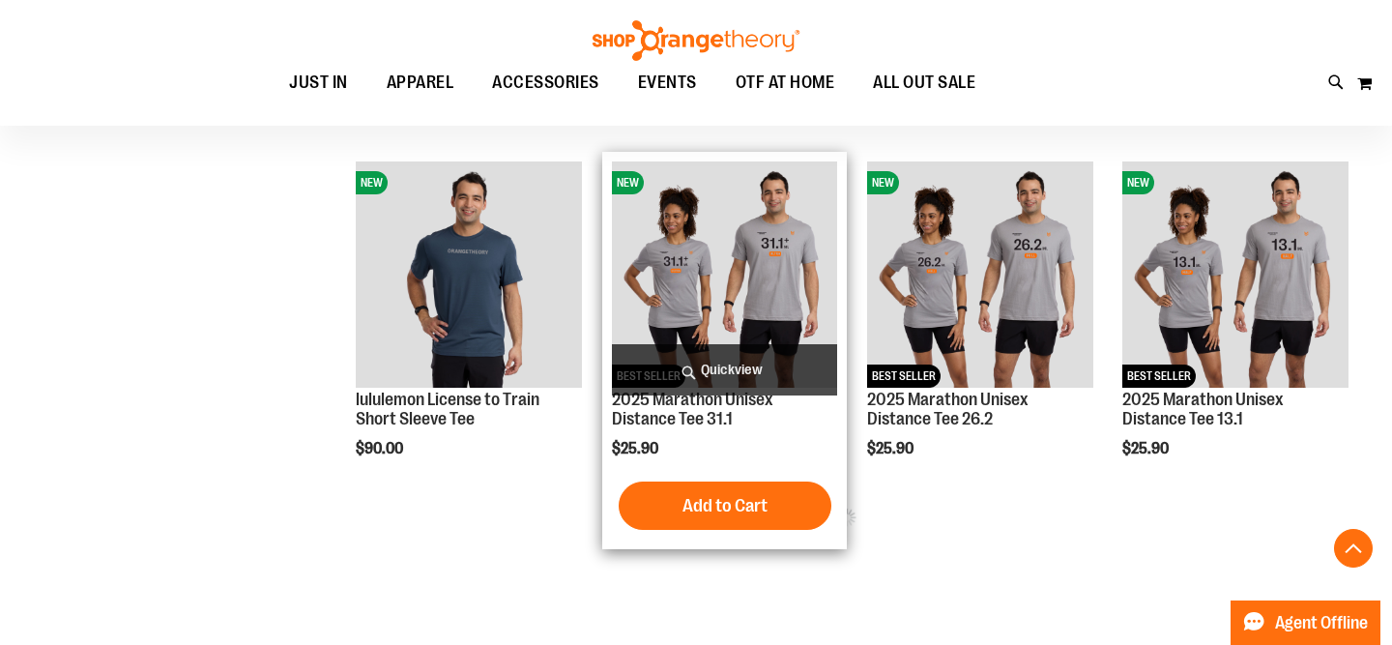
scroll to position [942, 0]
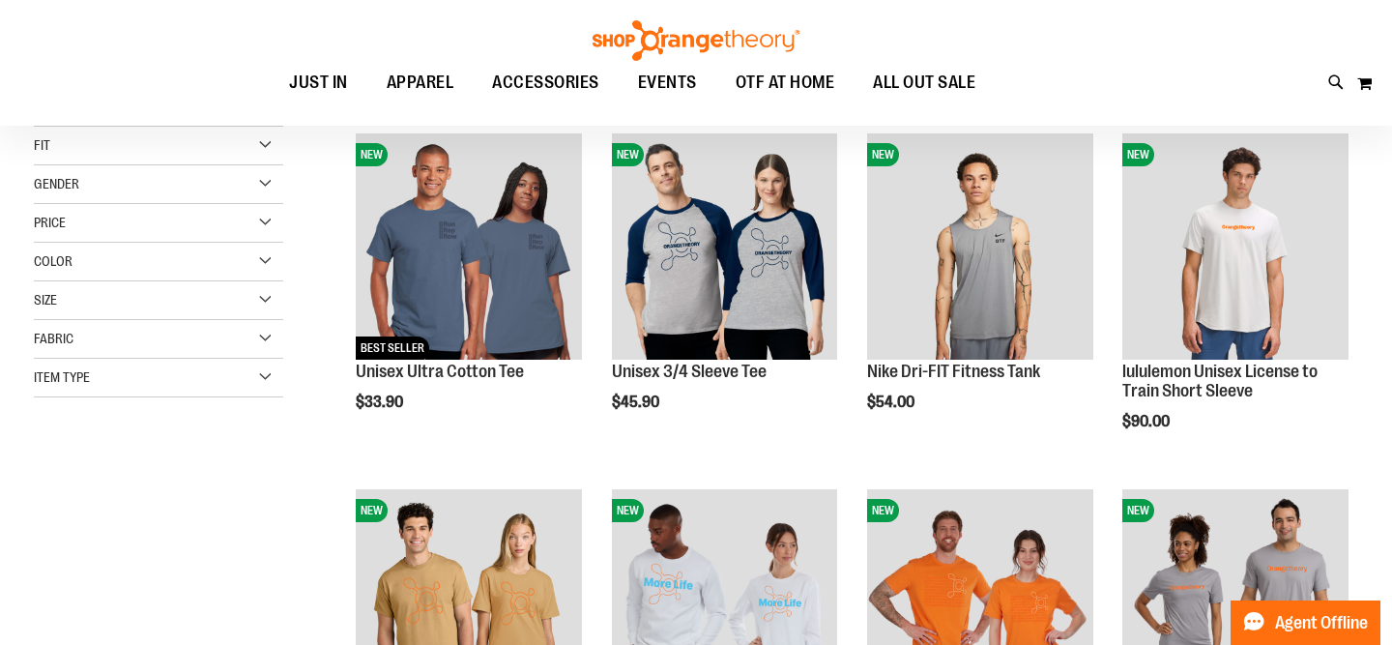
scroll to position [225, 0]
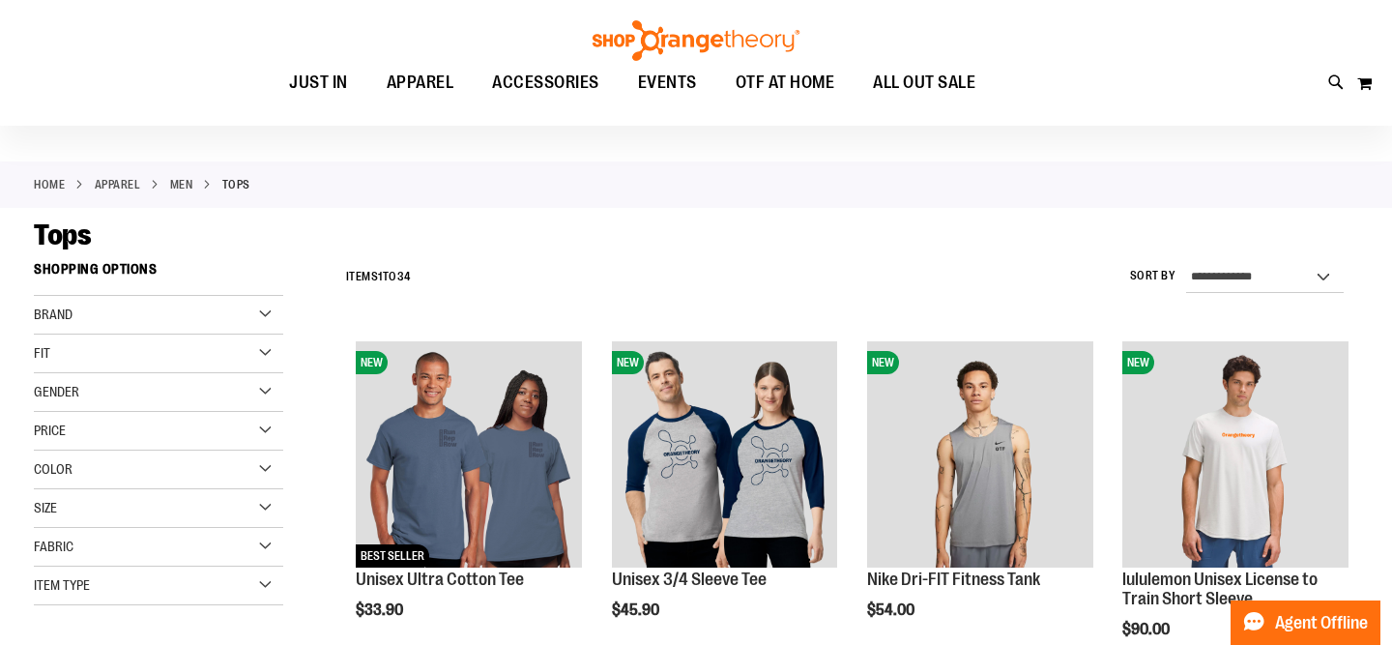
scroll to position [88, 0]
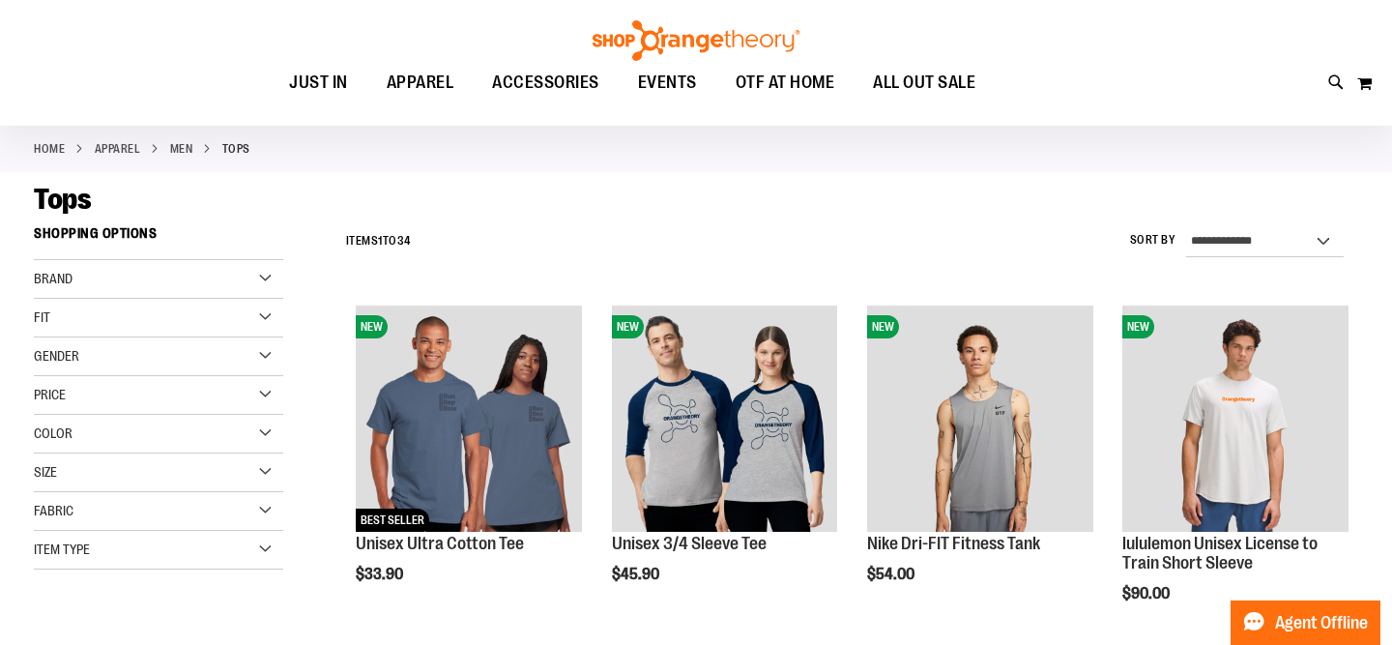
click at [261, 316] on div "Fit" at bounding box center [158, 318] width 249 height 39
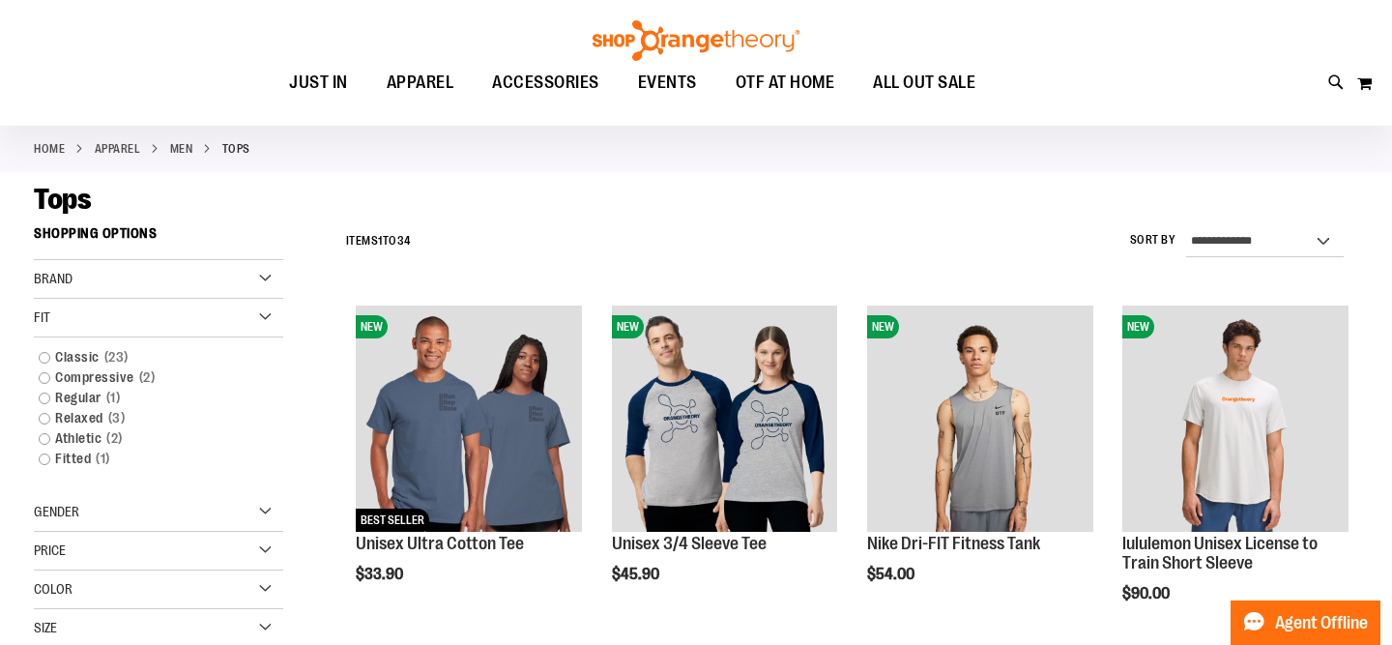
click at [261, 316] on div "Fit" at bounding box center [158, 318] width 249 height 39
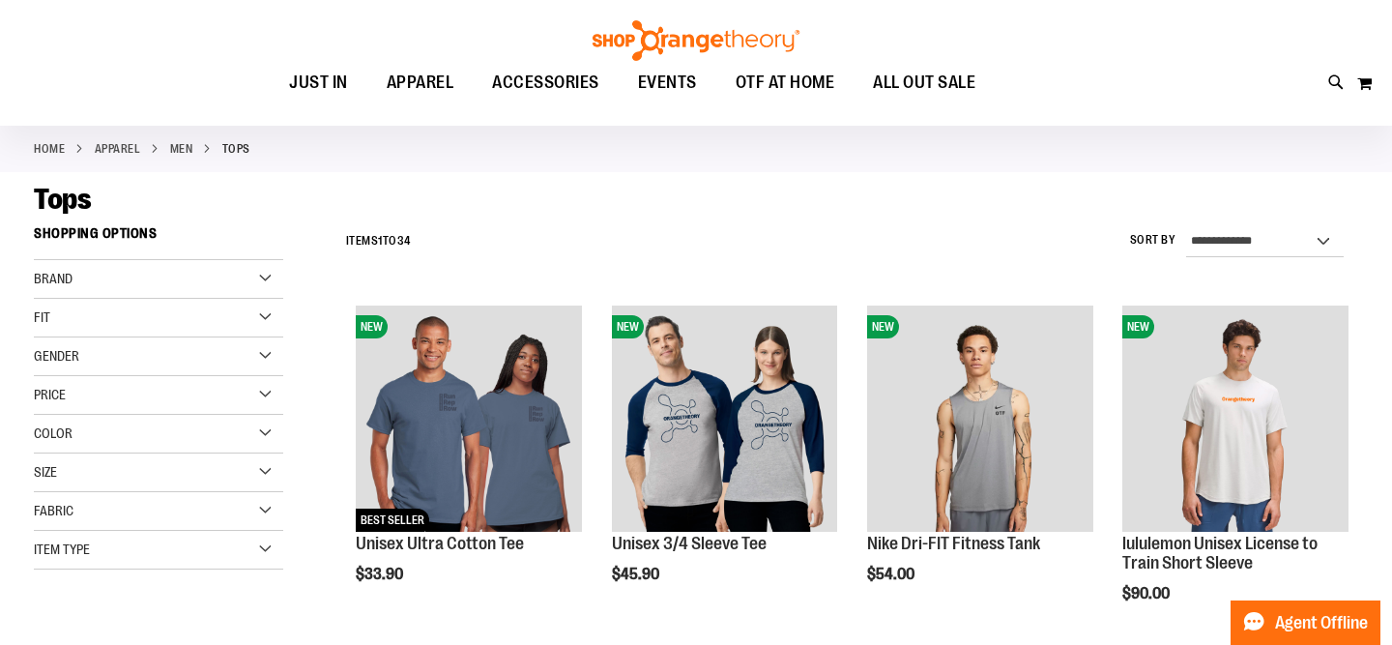
click at [272, 274] on div "Brand" at bounding box center [158, 279] width 249 height 39
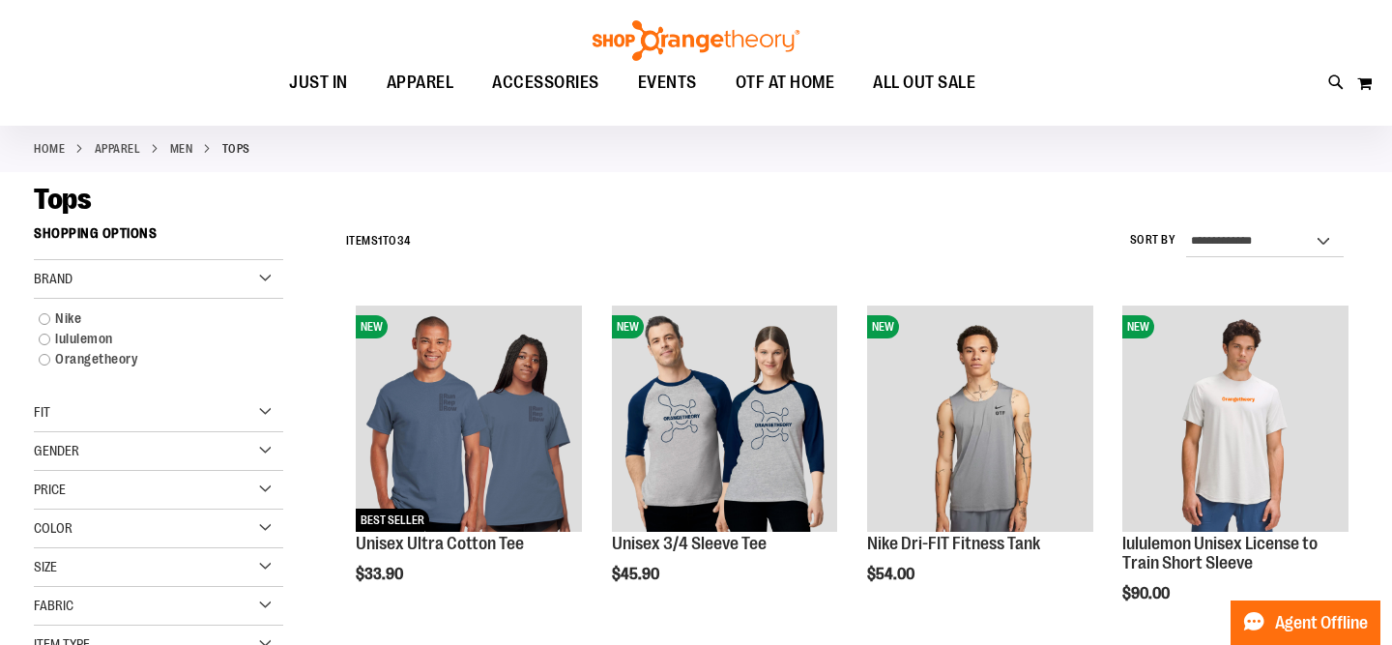
click at [272, 274] on div "Brand" at bounding box center [158, 279] width 249 height 39
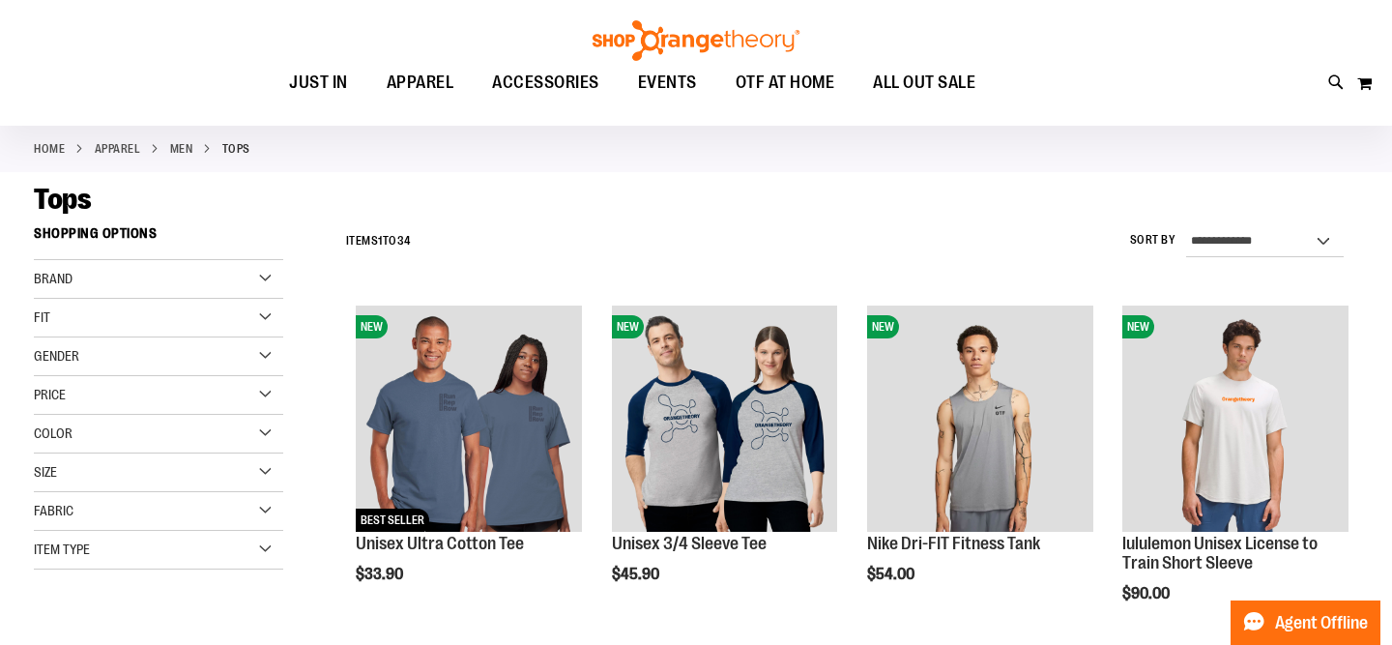
click at [267, 350] on div "Gender" at bounding box center [158, 356] width 249 height 39
click at [92, 400] on span "6 items" at bounding box center [93, 396] width 27 height 20
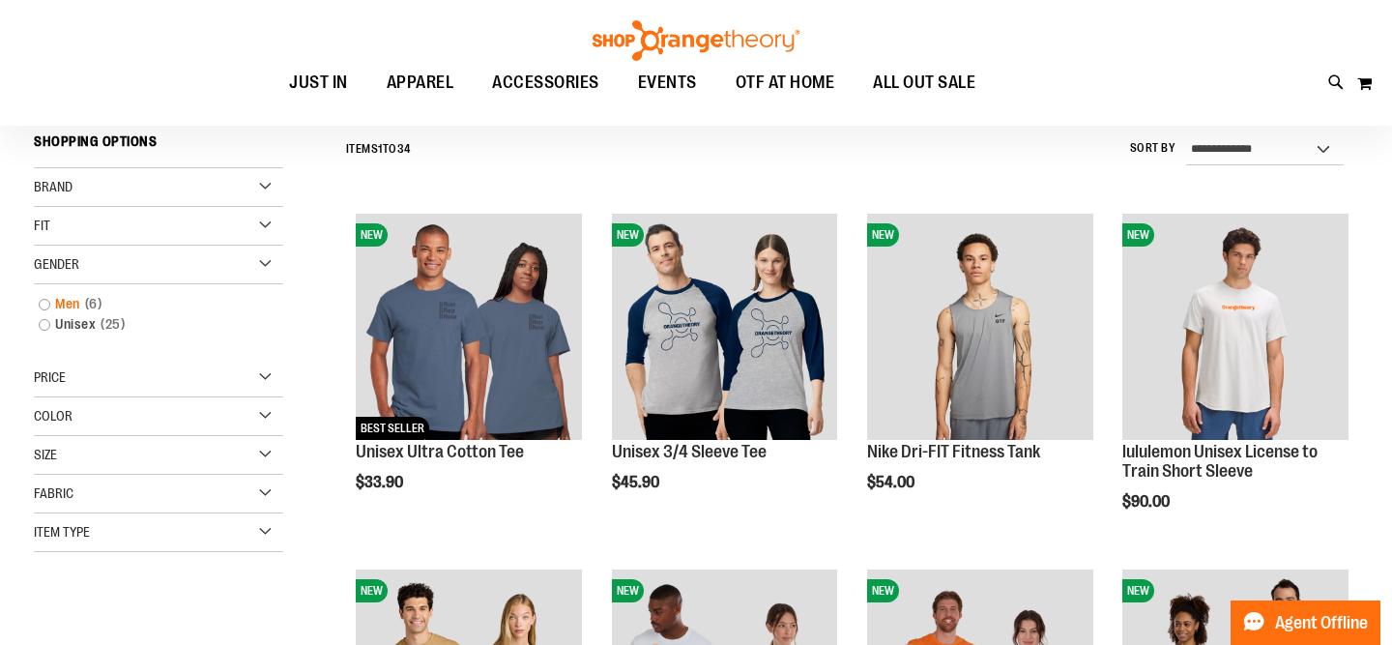
scroll to position [180, 0]
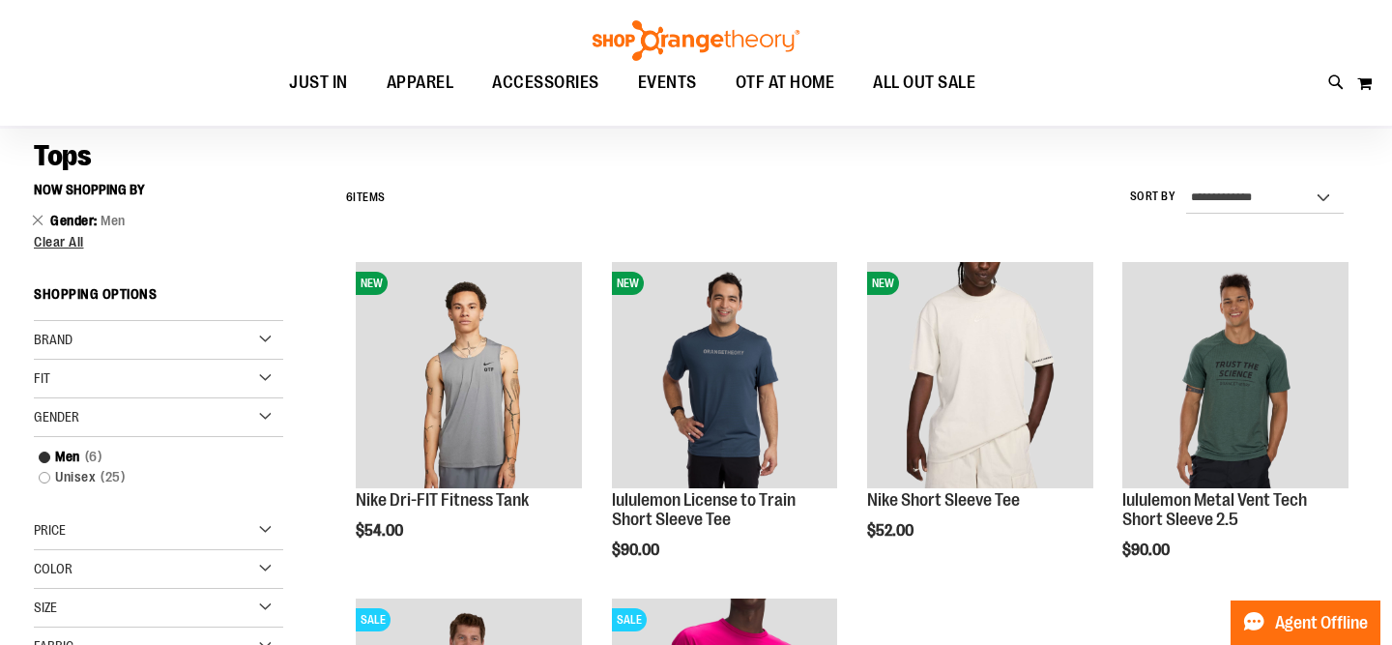
scroll to position [95, 0]
